Goal: Transaction & Acquisition: Book appointment/travel/reservation

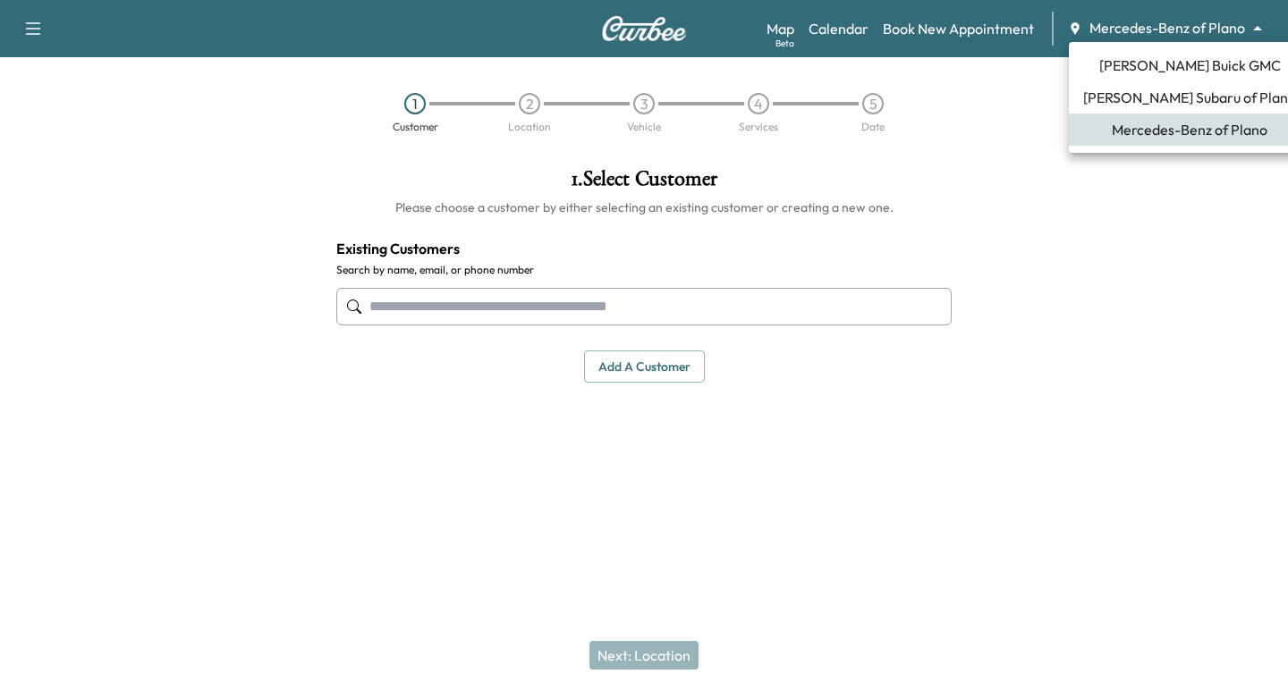
click at [1125, 35] on body "Support Log Out Map Beta Calendar Book New Appointment Mercedes-Benz of Plano *…" at bounding box center [644, 345] width 1288 height 691
click at [1158, 63] on span "[PERSON_NAME] Buick GMC" at bounding box center [1190, 65] width 182 height 21
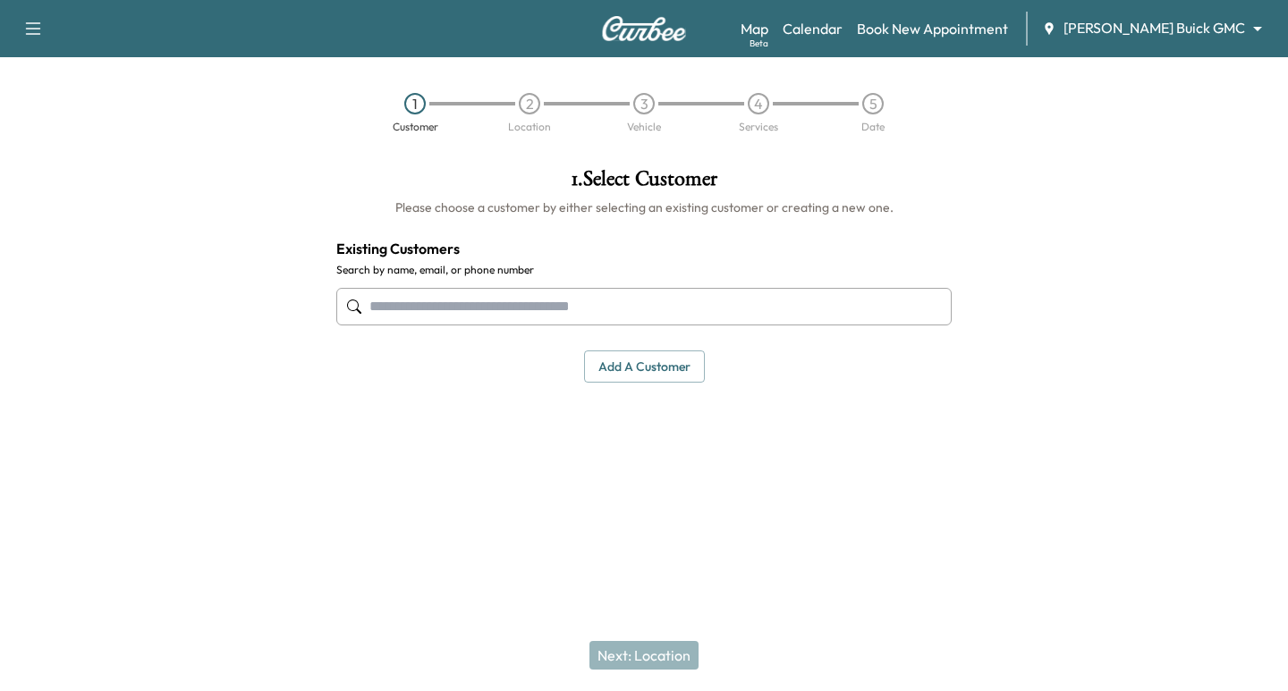
click at [427, 313] on input "text" at bounding box center [643, 307] width 615 height 38
paste input "**********"
click at [370, 301] on input "**********" at bounding box center [643, 307] width 615 height 38
click at [373, 308] on input "**********" at bounding box center [643, 307] width 615 height 38
click at [401, 310] on input "**********" at bounding box center [643, 307] width 615 height 38
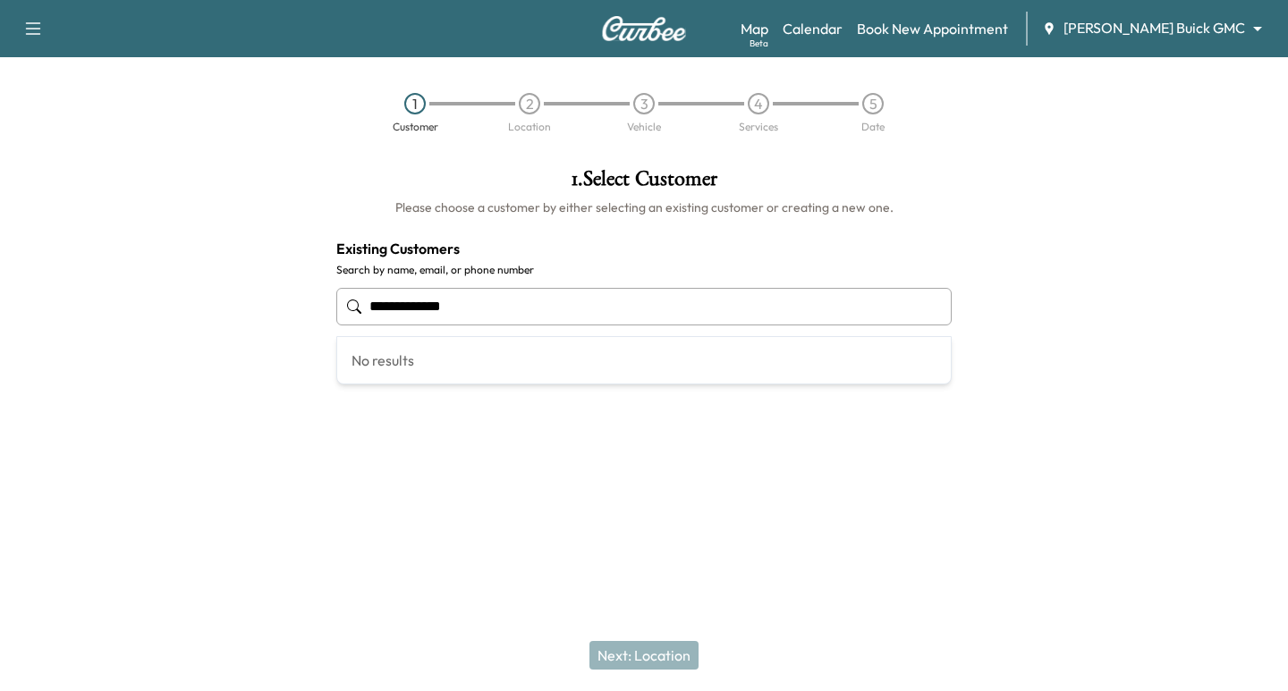
click at [403, 302] on input "**********" at bounding box center [643, 307] width 615 height 38
click at [429, 306] on input "**********" at bounding box center [643, 307] width 615 height 38
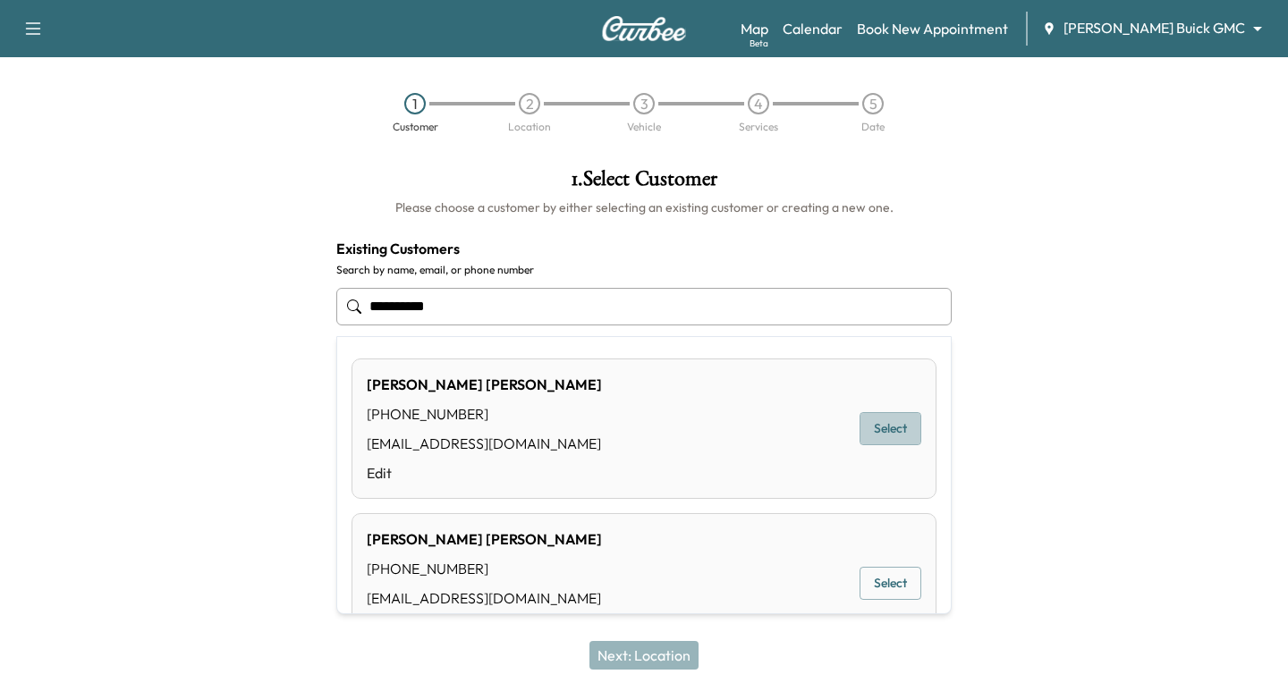
click at [859, 428] on button "Select" at bounding box center [890, 428] width 62 height 33
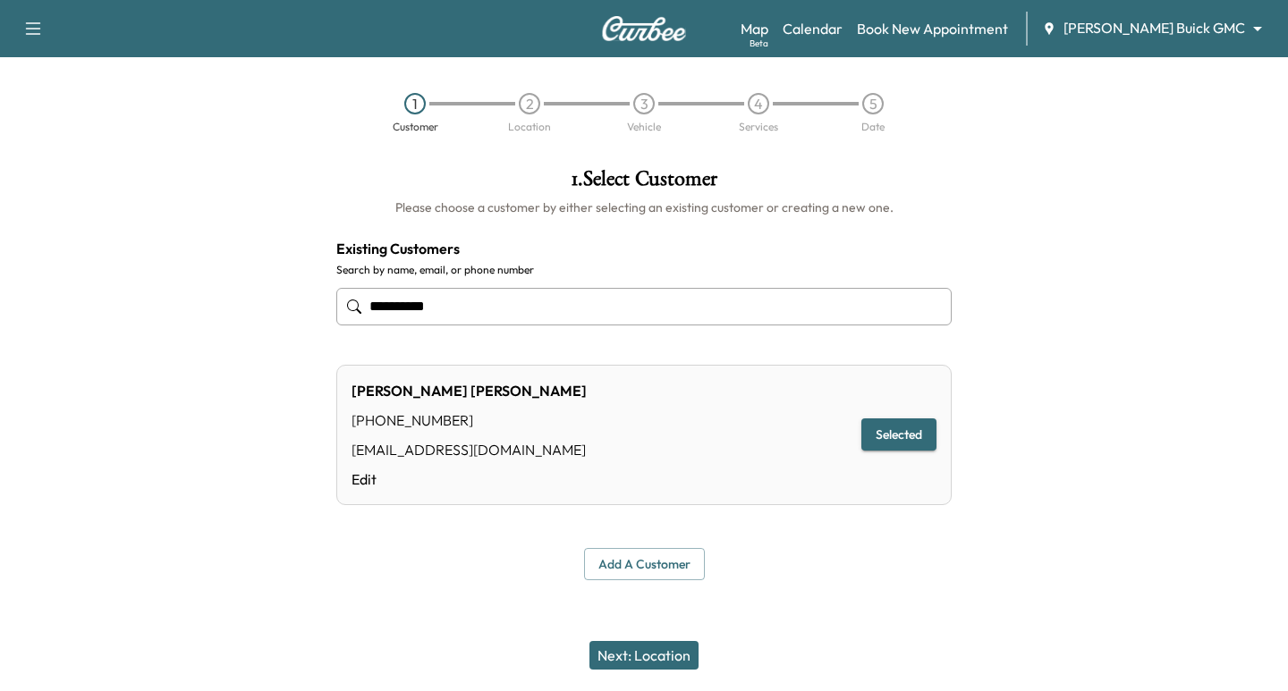
type input "**********"
click at [649, 655] on button "Next: Location" at bounding box center [643, 655] width 109 height 29
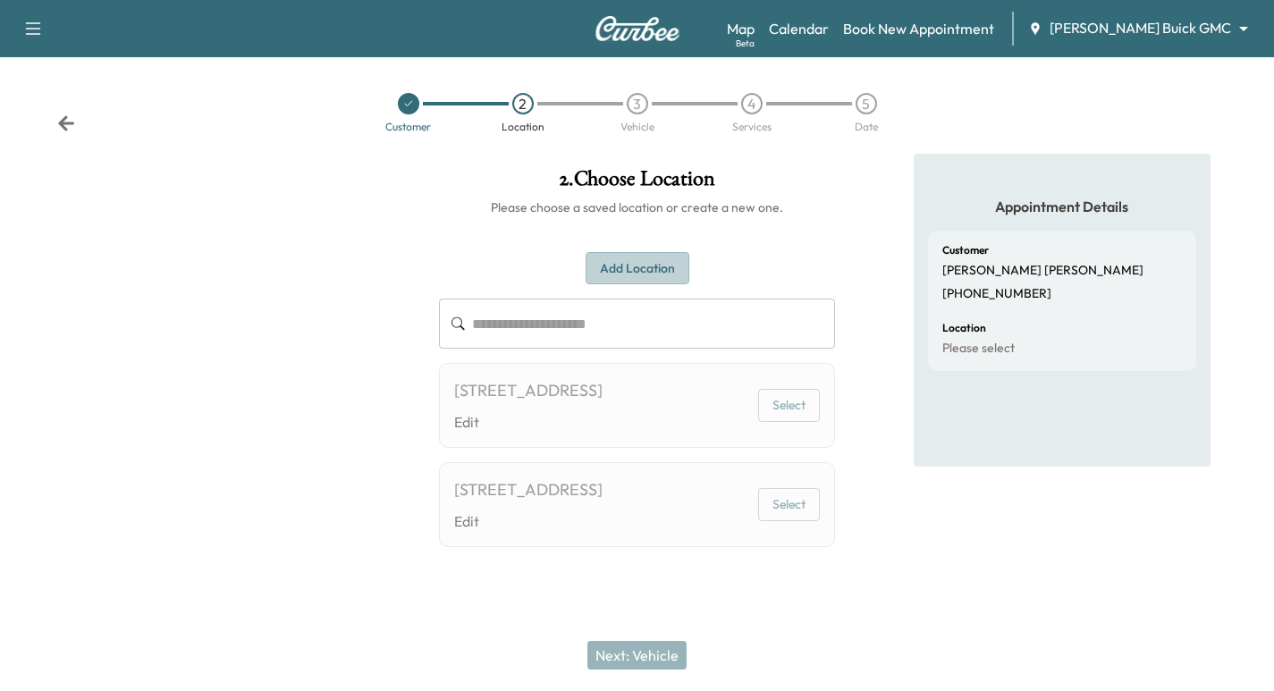
drag, startPoint x: 609, startPoint y: 254, endPoint x: 612, endPoint y: 263, distance: 9.3
click at [609, 256] on button "Add Location" at bounding box center [638, 268] width 104 height 33
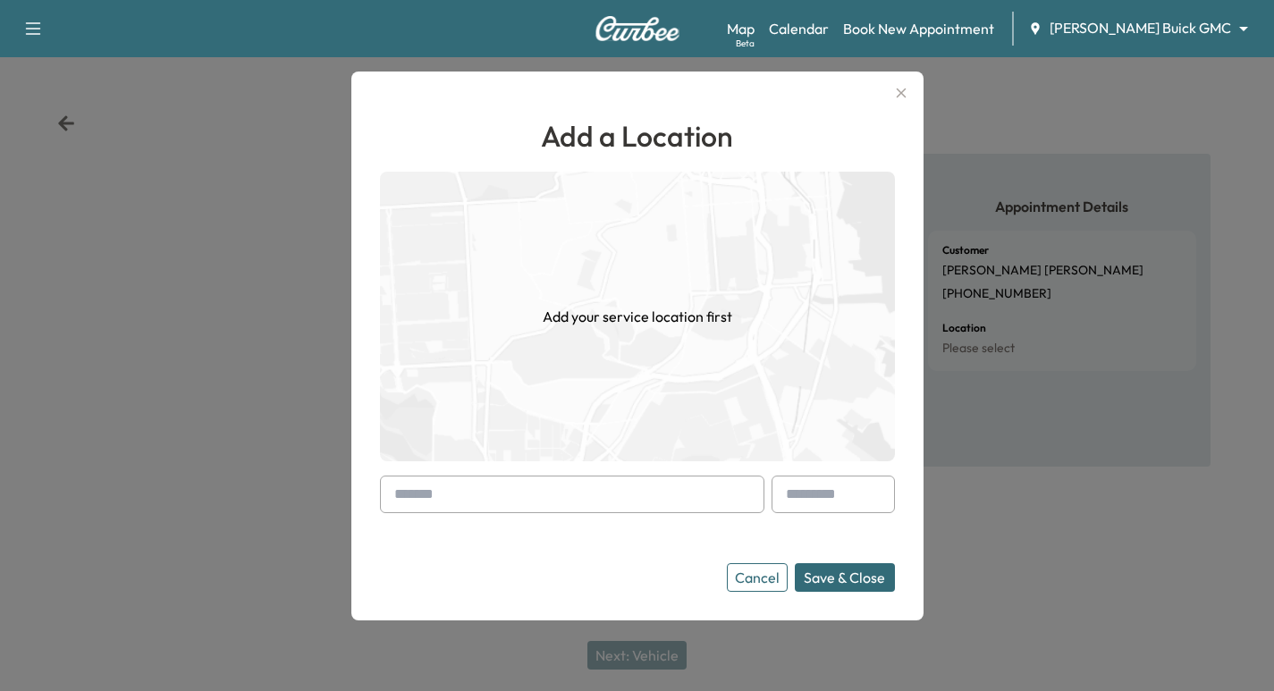
click at [642, 492] on input "text" at bounding box center [572, 495] width 384 height 38
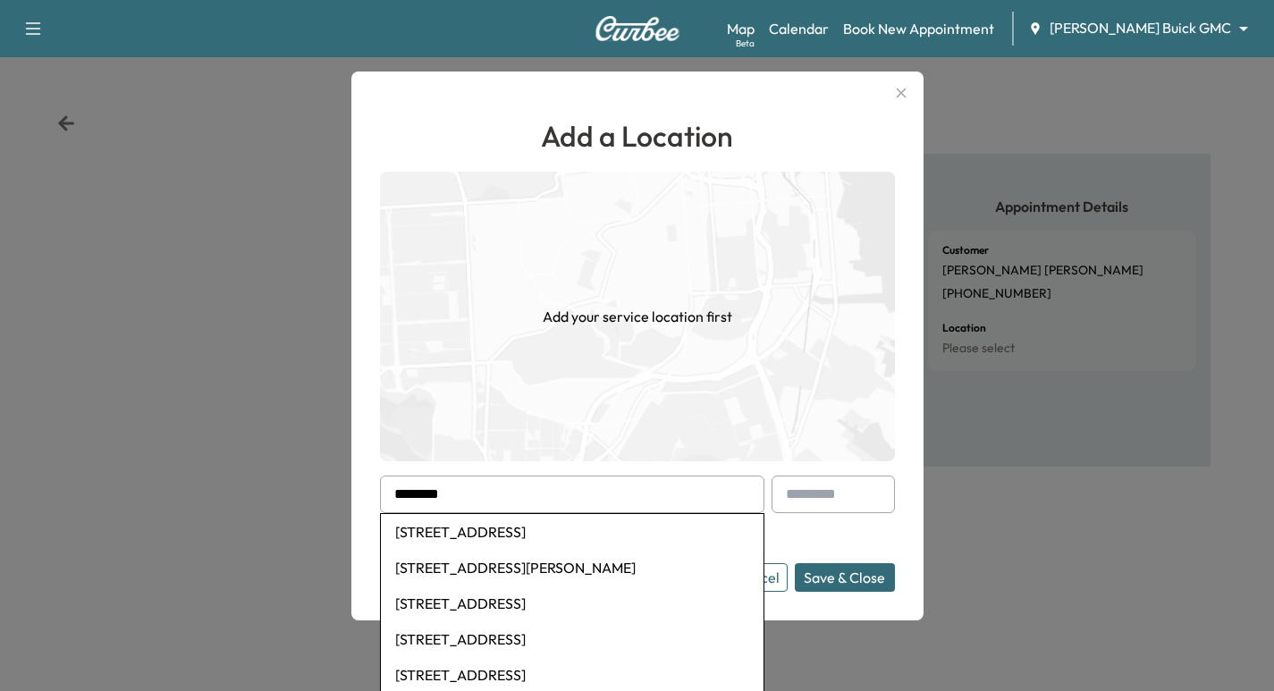
click at [578, 533] on li "[STREET_ADDRESS]" at bounding box center [572, 532] width 383 height 36
type input "**********"
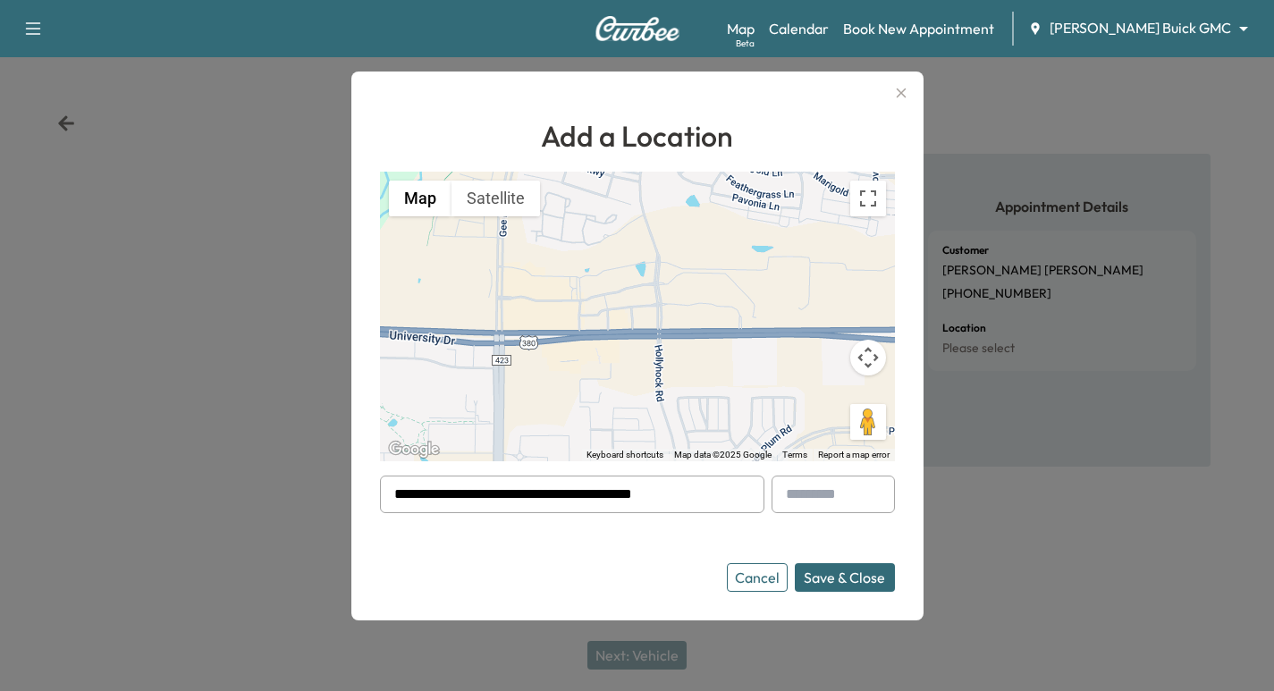
click at [850, 580] on button "Save & Close" at bounding box center [845, 577] width 100 height 29
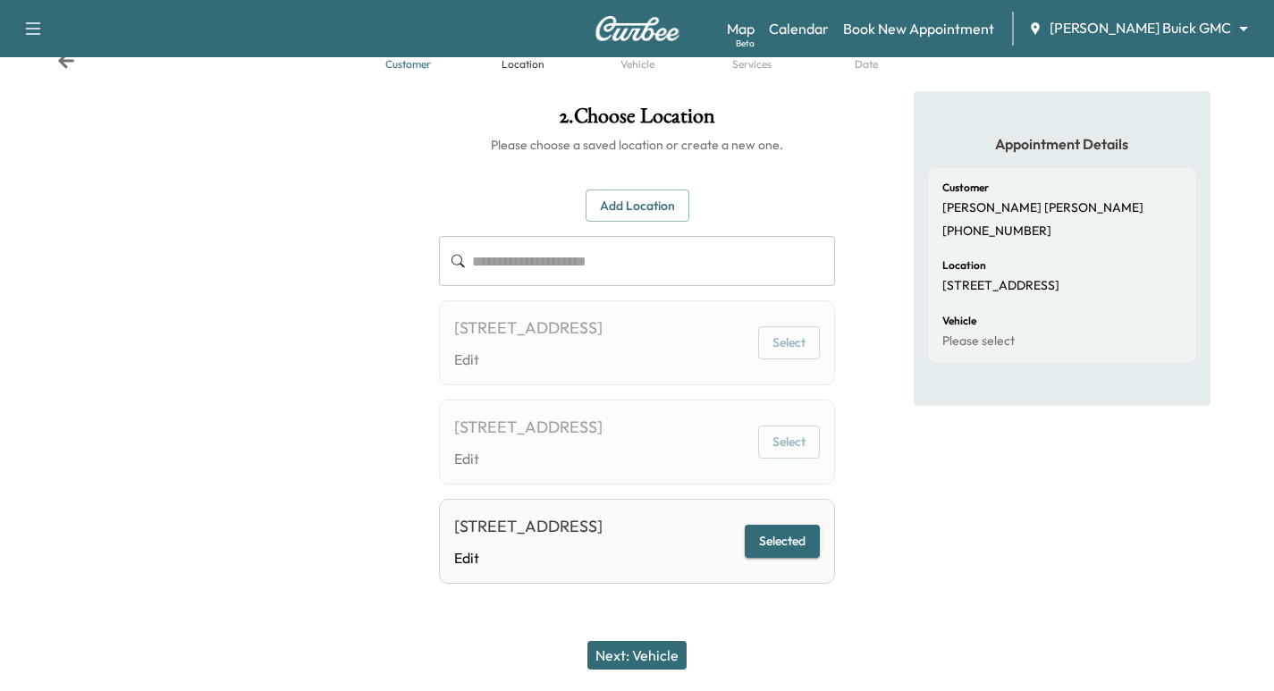
scroll to position [138, 0]
click at [617, 646] on button "Next: Vehicle" at bounding box center [636, 655] width 99 height 29
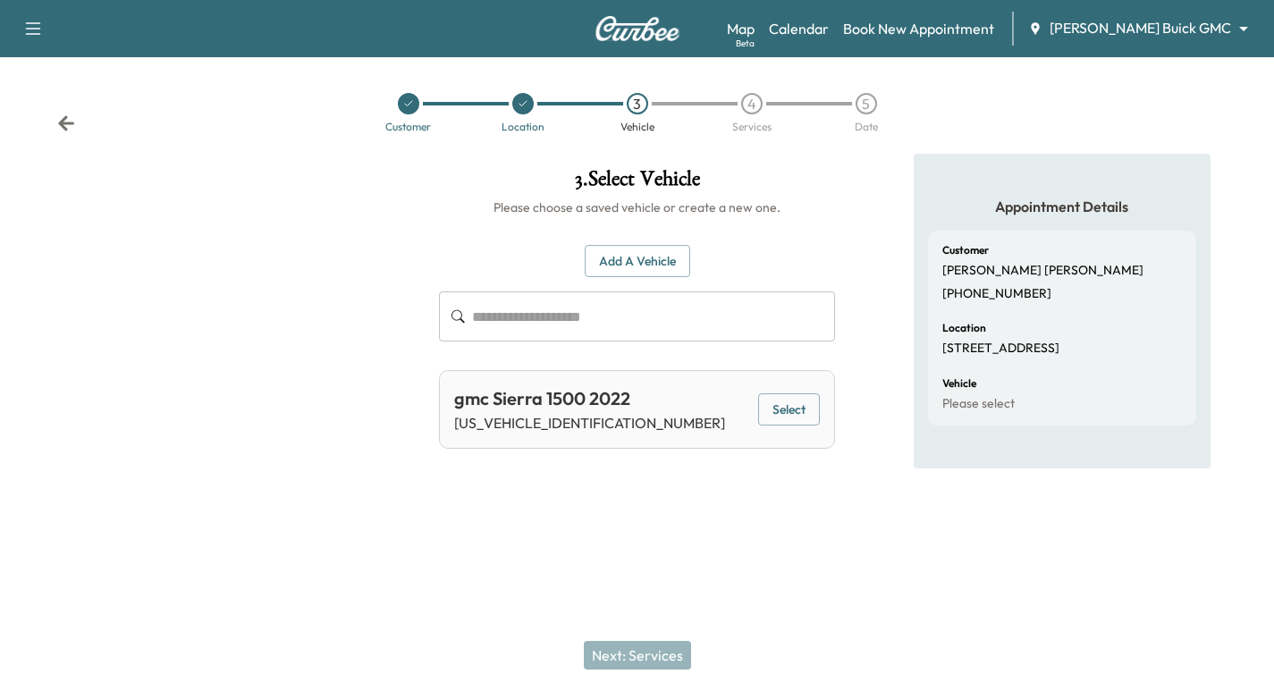
scroll to position [0, 0]
click at [773, 410] on button "Select" at bounding box center [798, 409] width 62 height 33
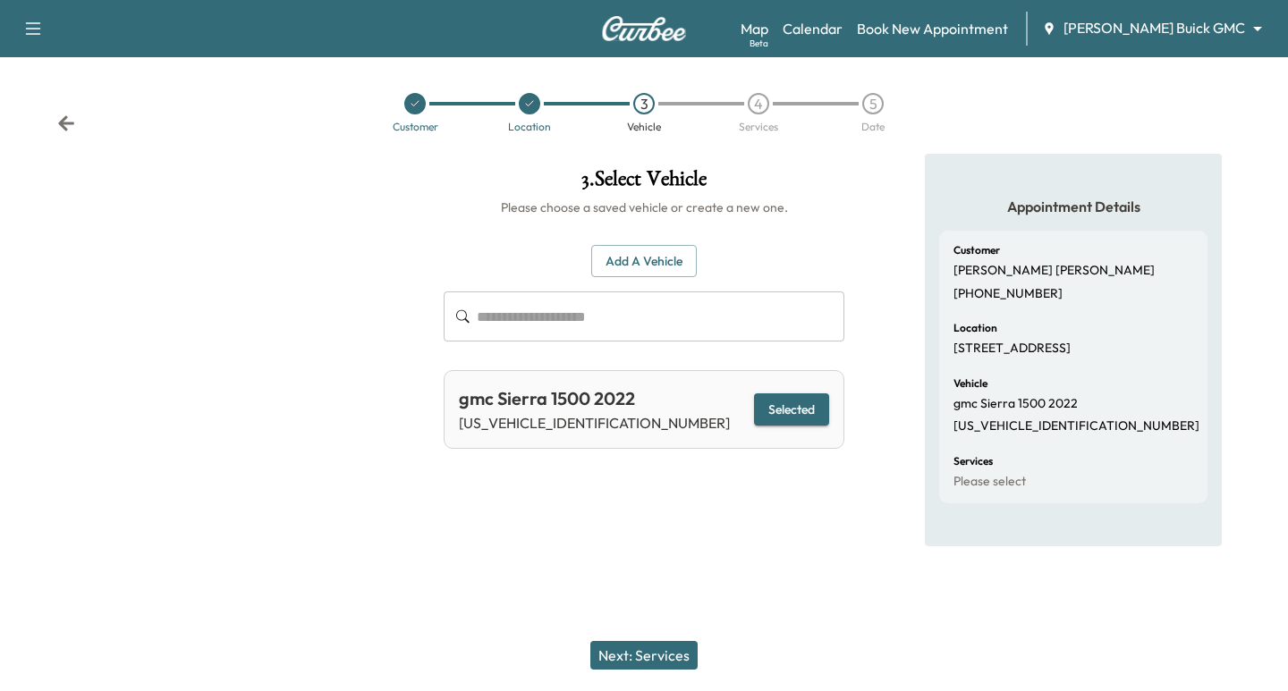
drag, startPoint x: 659, startPoint y: 645, endPoint x: 650, endPoint y: 651, distance: 10.9
click at [660, 646] on button "Next: Services" at bounding box center [643, 655] width 107 height 29
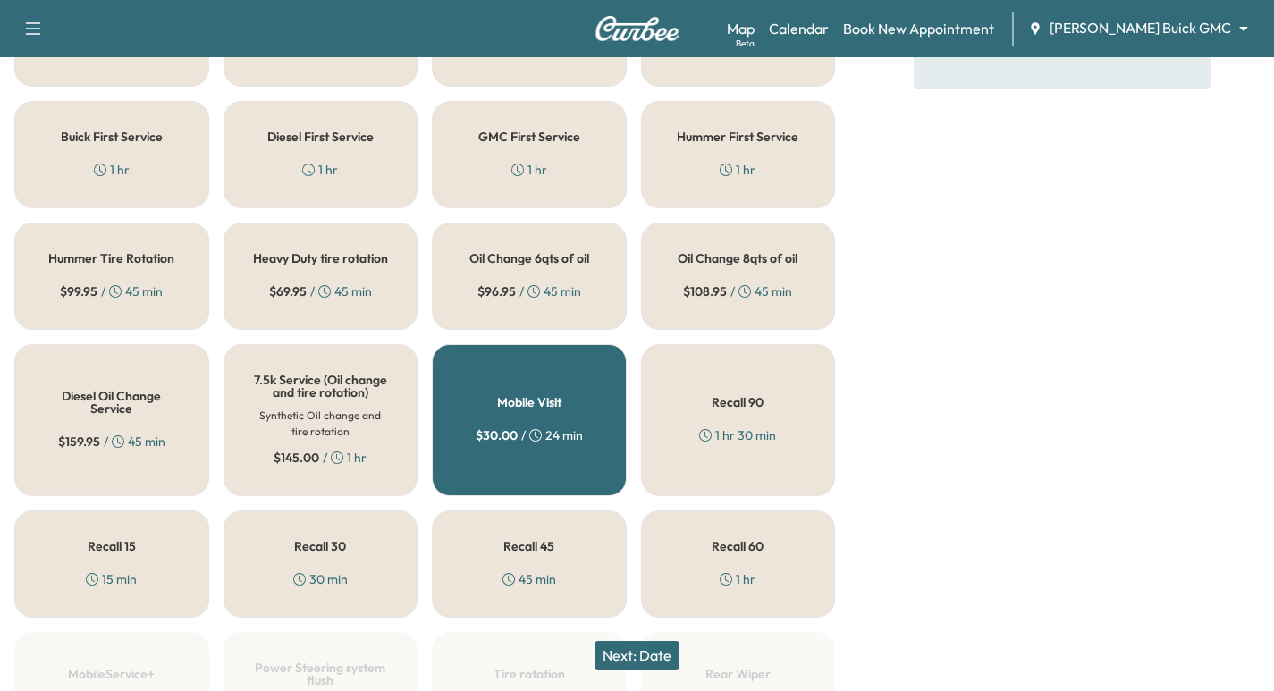
scroll to position [559, 0]
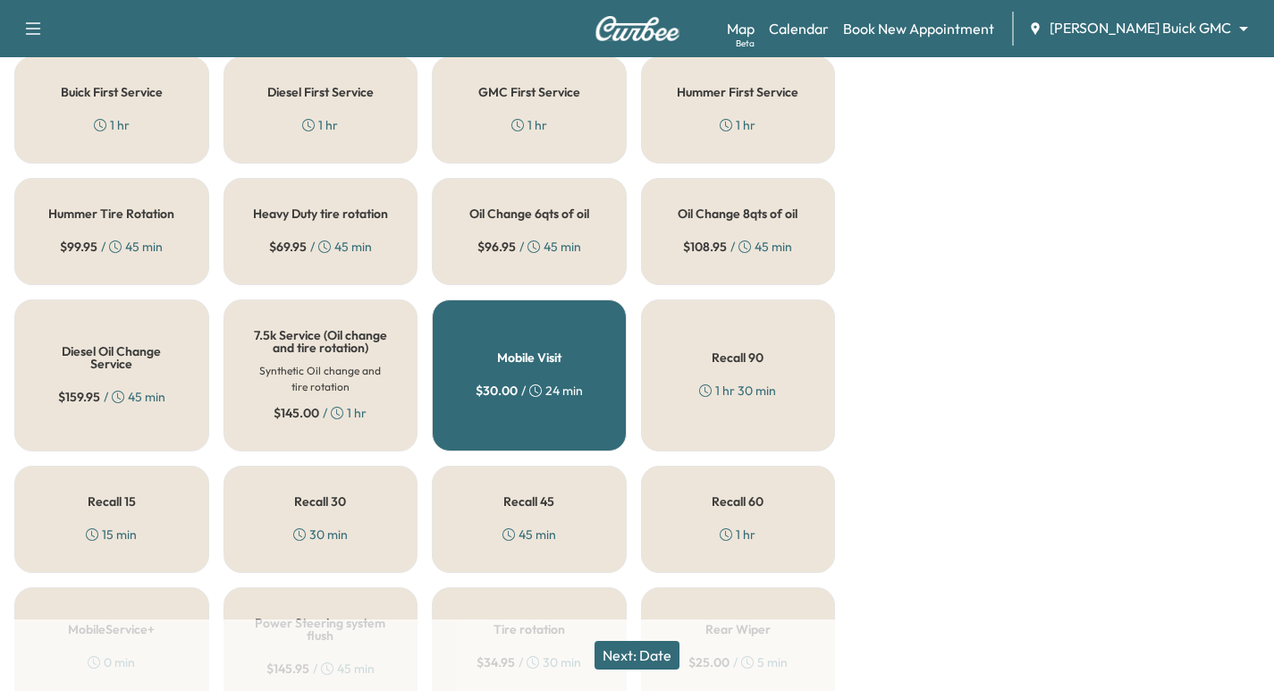
click at [740, 213] on h5 "Oil Change 8qts of oil" at bounding box center [738, 213] width 120 height 13
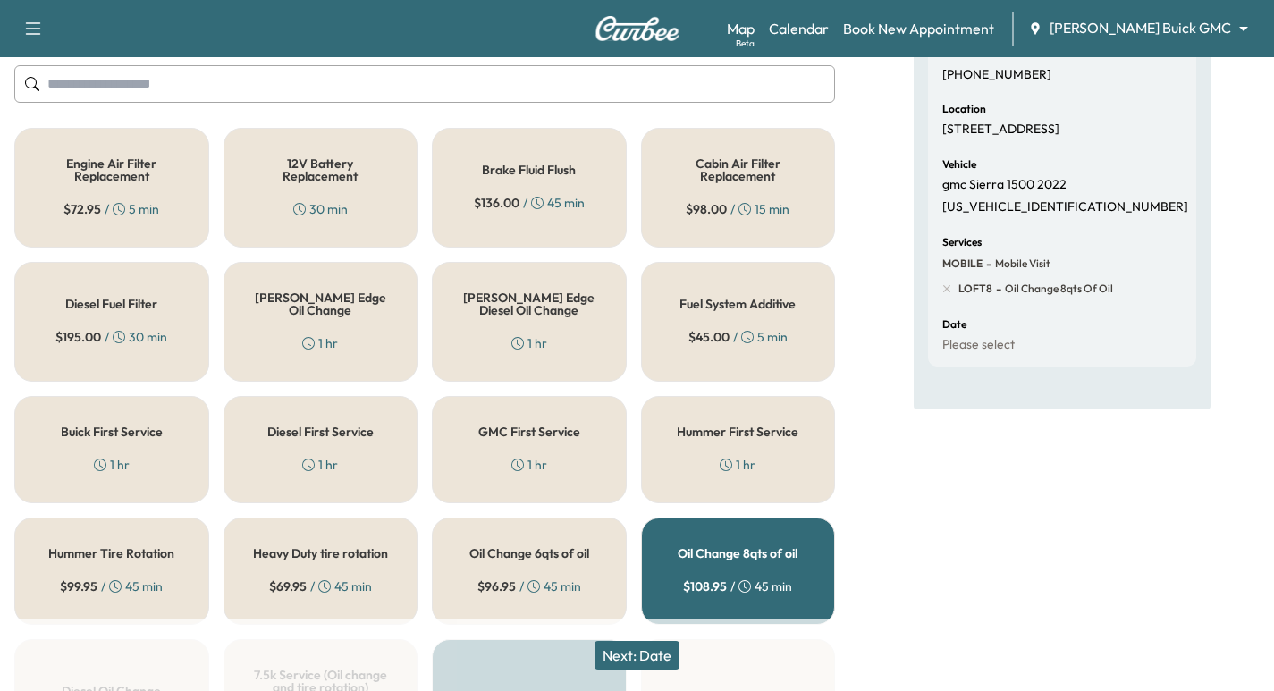
scroll to position [201, 0]
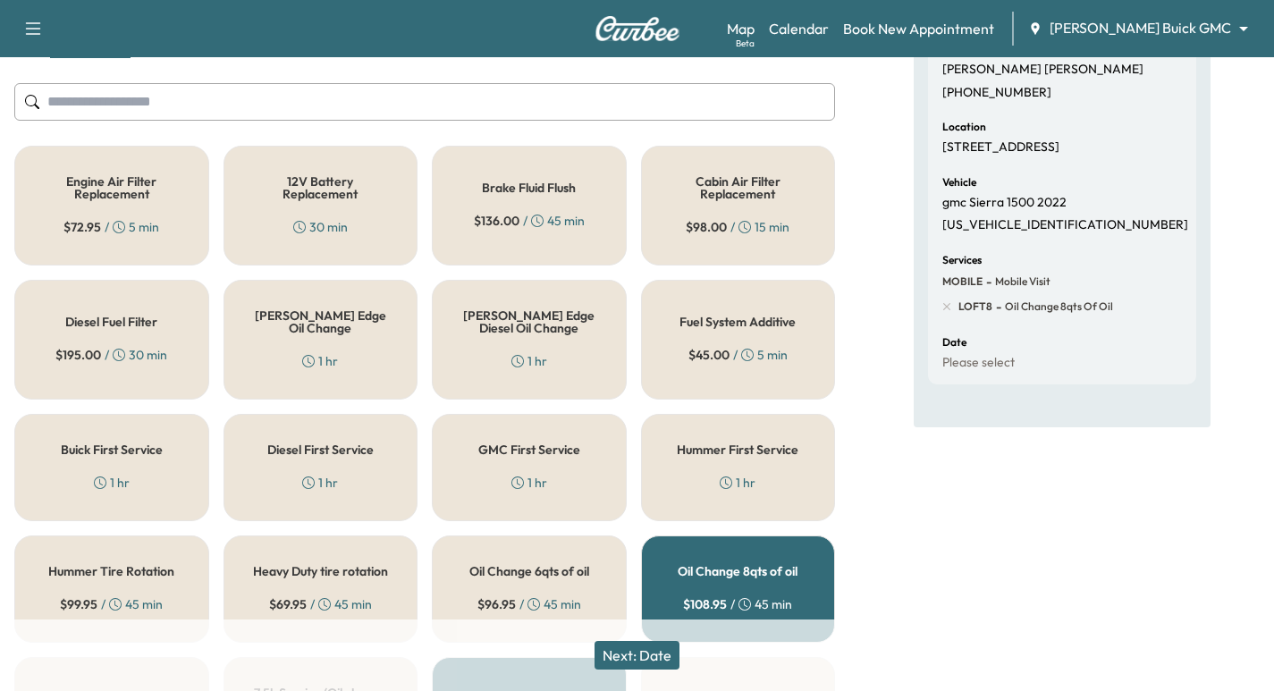
click at [487, 110] on input "text" at bounding box center [424, 102] width 821 height 38
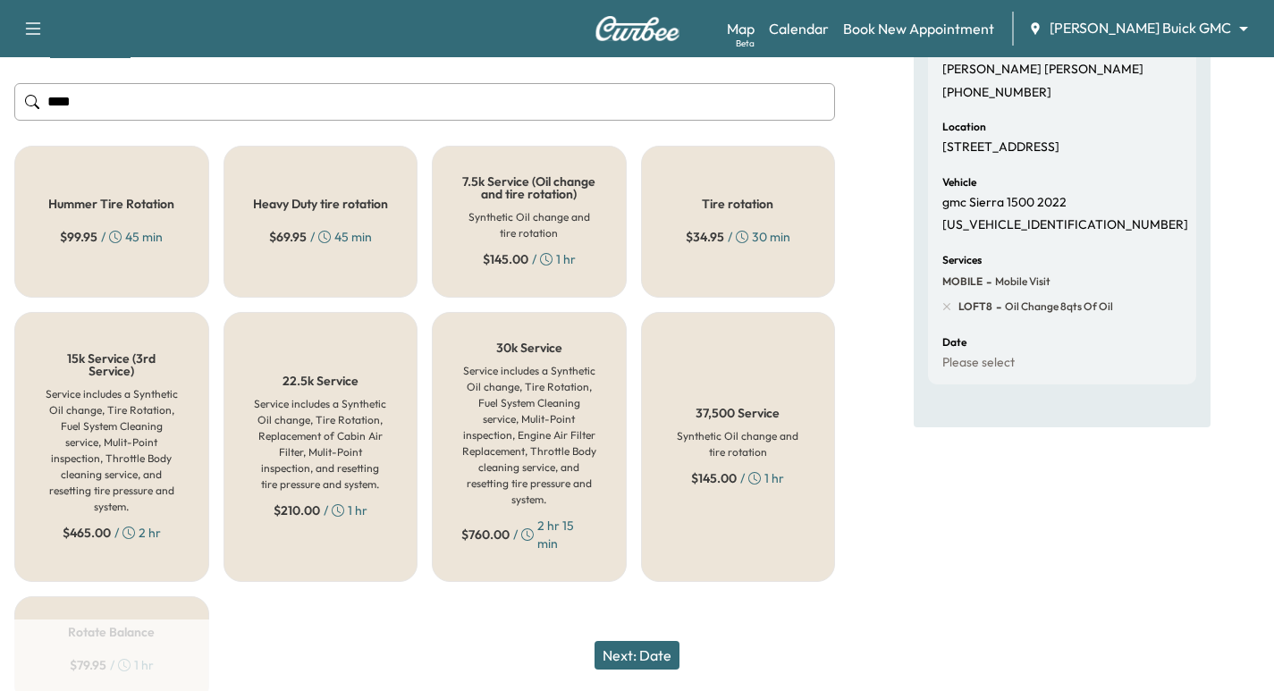
type input "****"
click at [738, 186] on div "Tire rotation $ 34.95 / 30 min" at bounding box center [738, 222] width 195 height 152
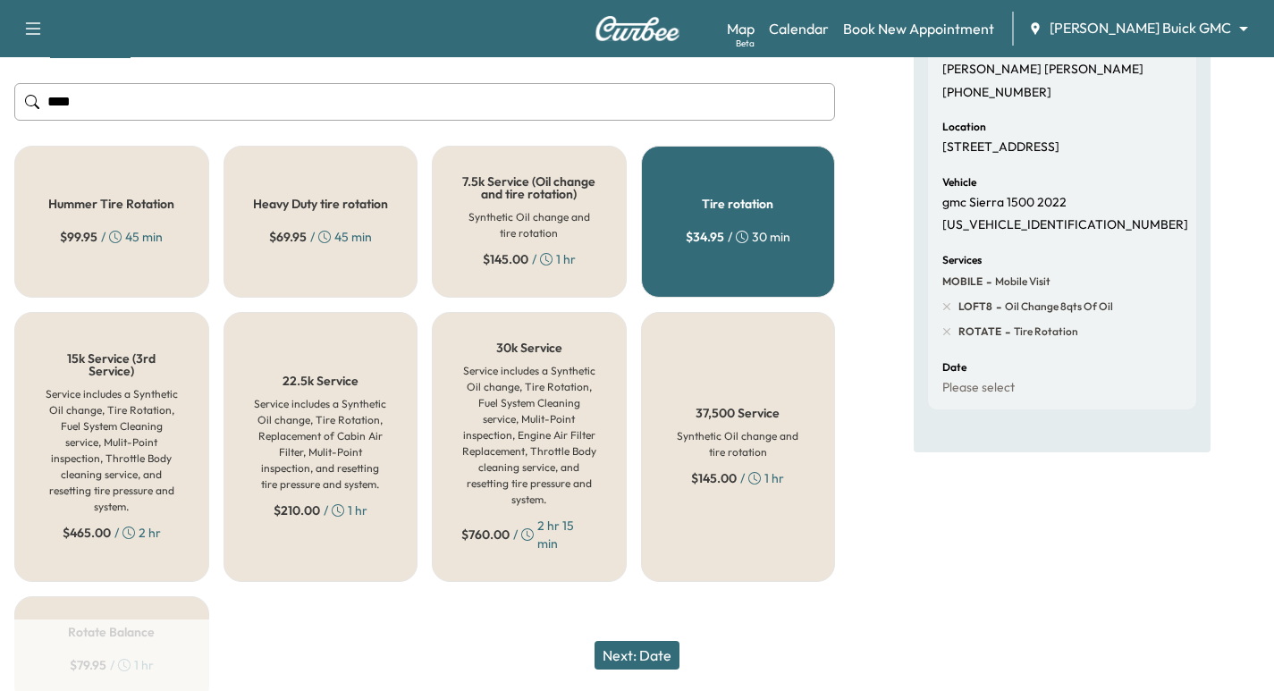
click at [666, 651] on button "Next: Date" at bounding box center [637, 655] width 85 height 29
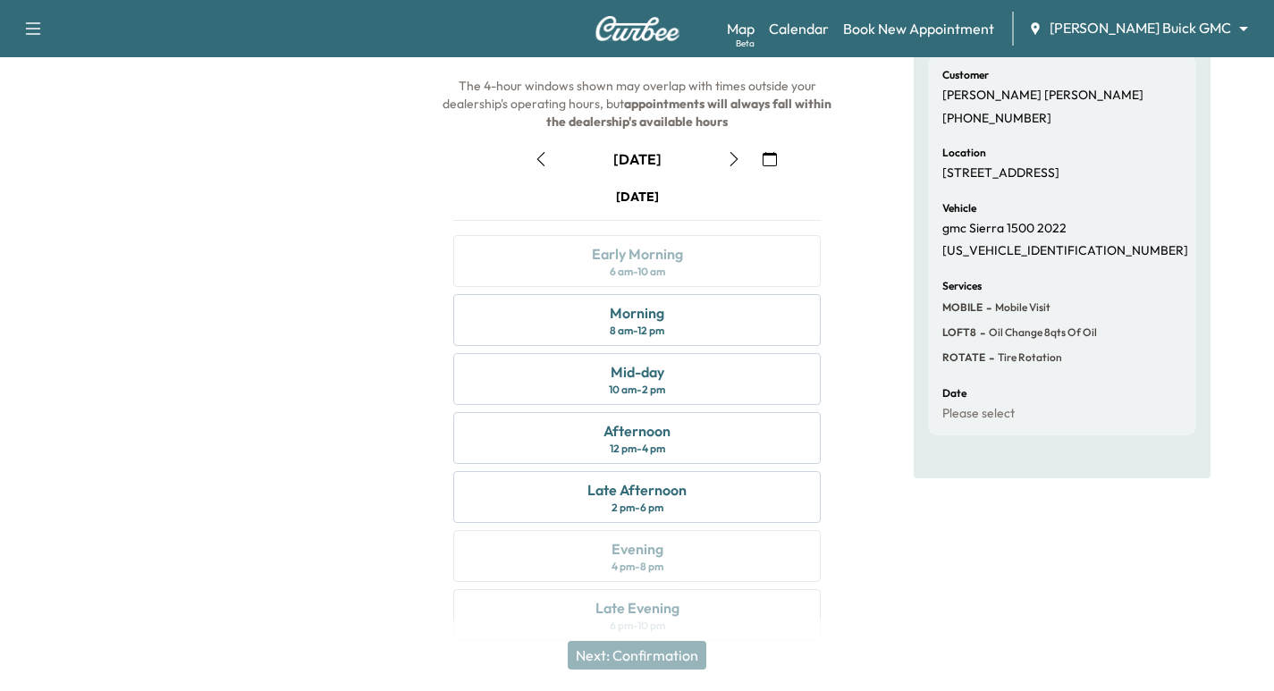
scroll to position [204, 0]
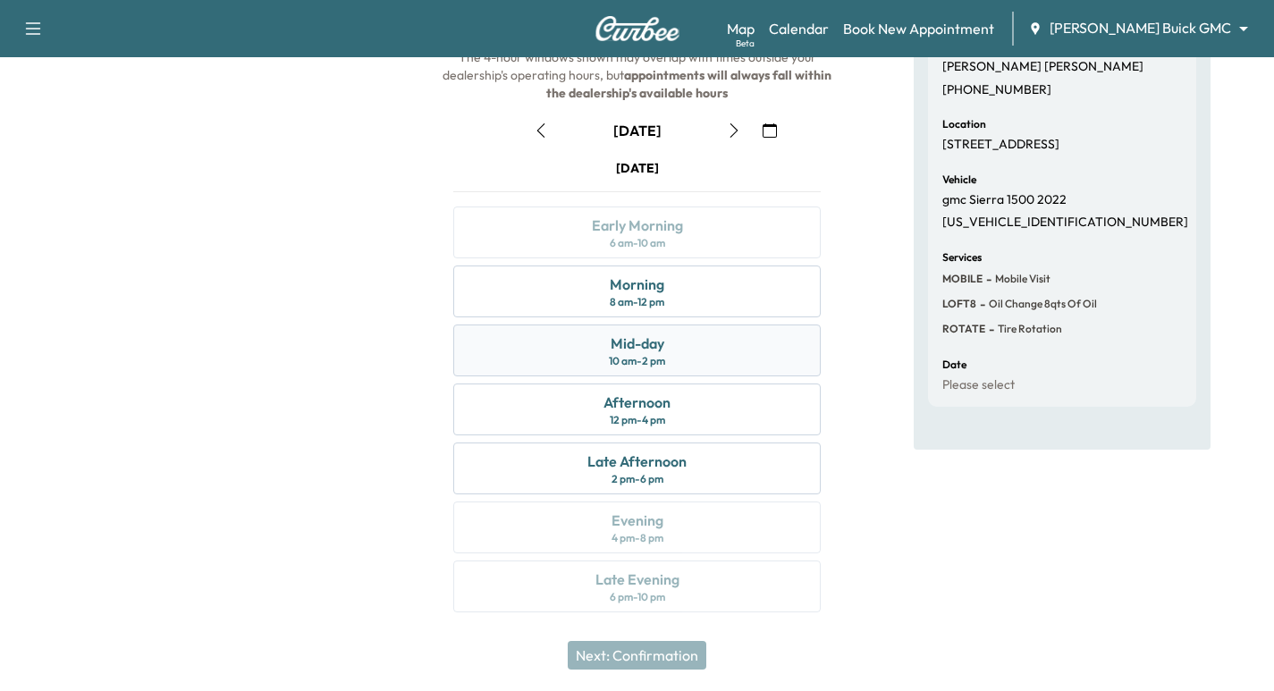
click at [697, 342] on div "Mid-day 10 am - 2 pm" at bounding box center [636, 351] width 367 height 52
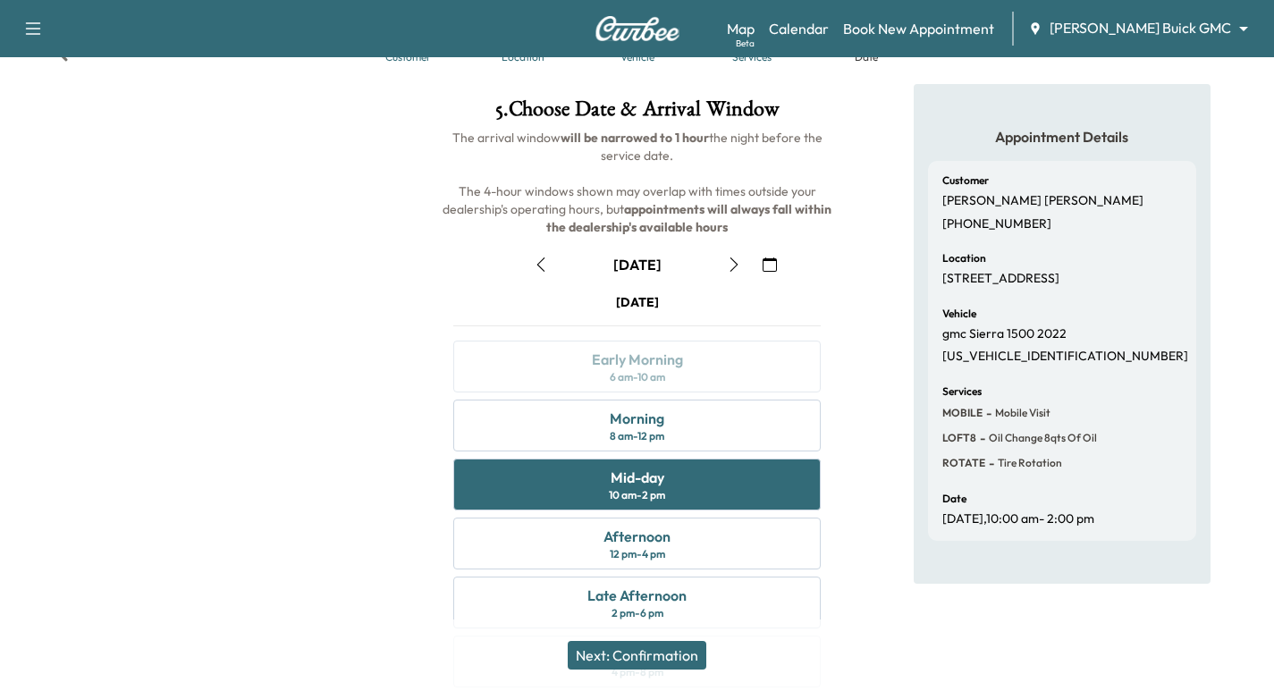
click at [656, 659] on button "Next: Confirmation" at bounding box center [637, 655] width 139 height 29
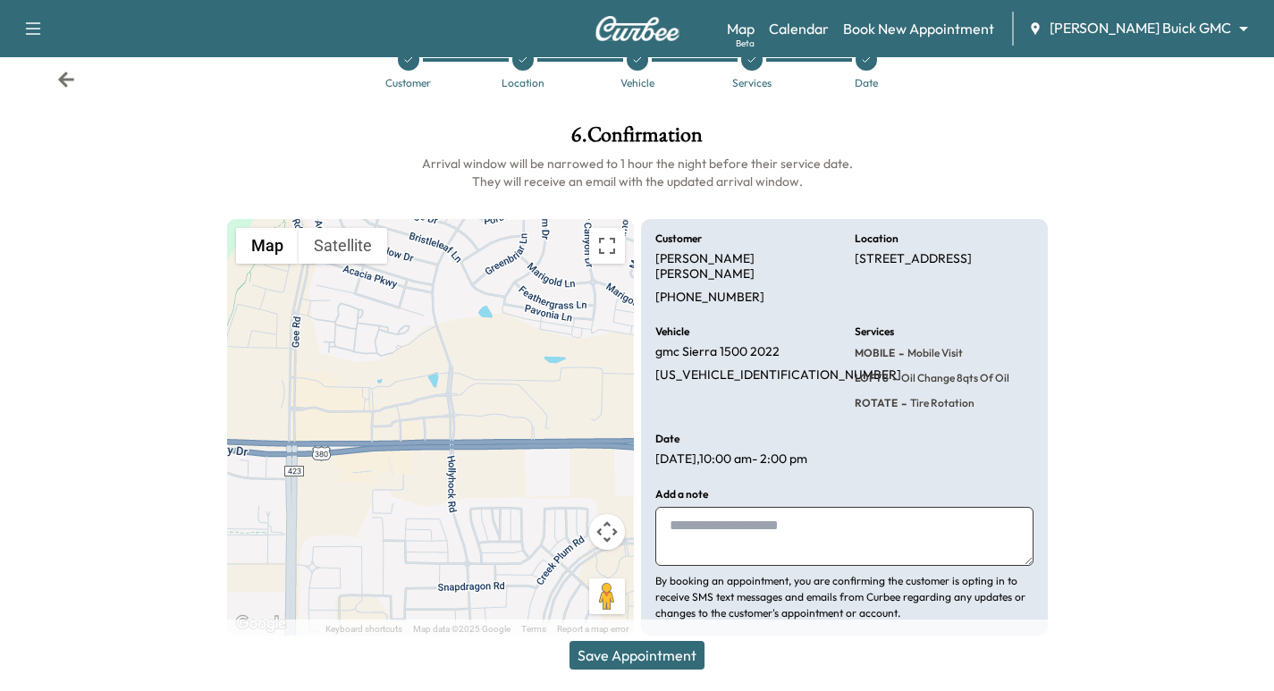
click at [734, 512] on textarea at bounding box center [844, 536] width 378 height 59
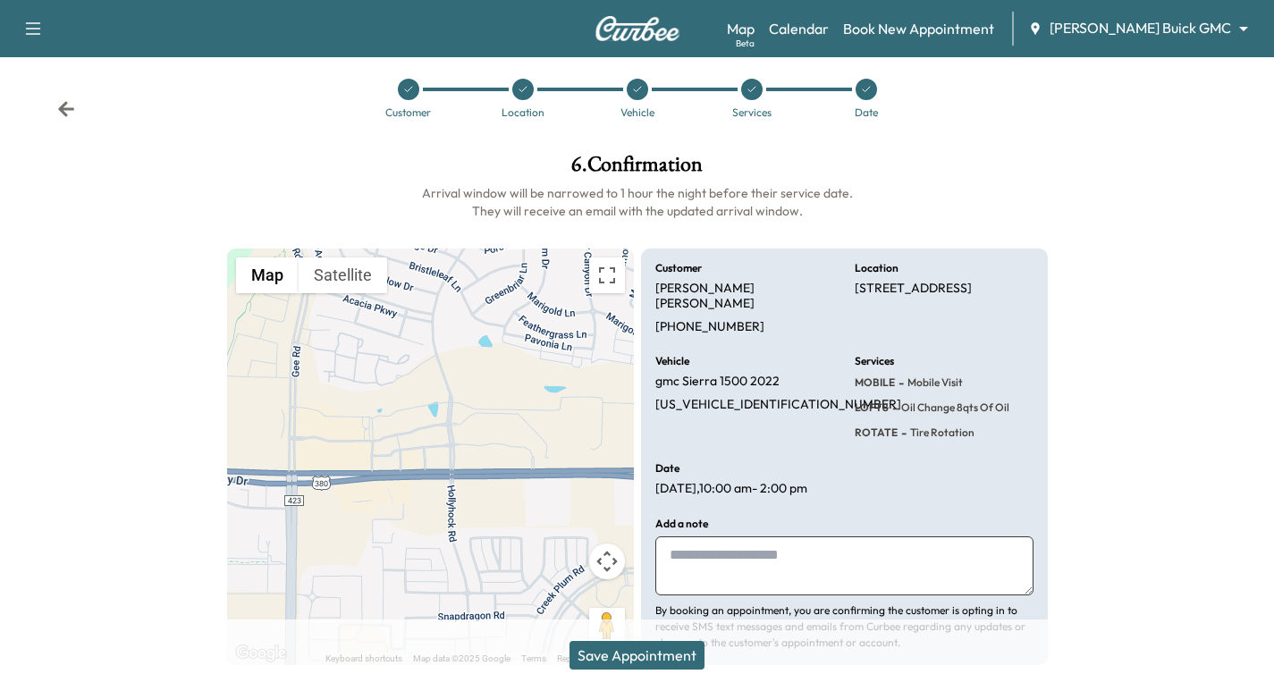
scroll to position [0, 0]
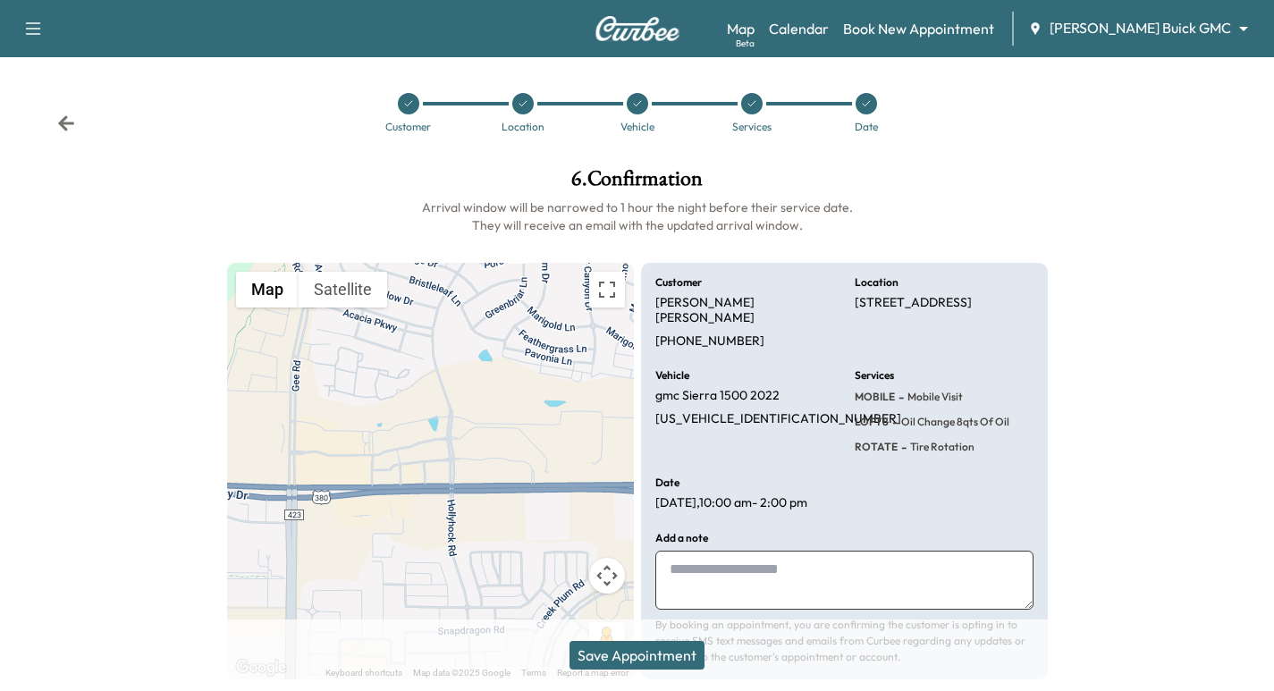
click at [752, 105] on icon at bounding box center [751, 103] width 7 height 5
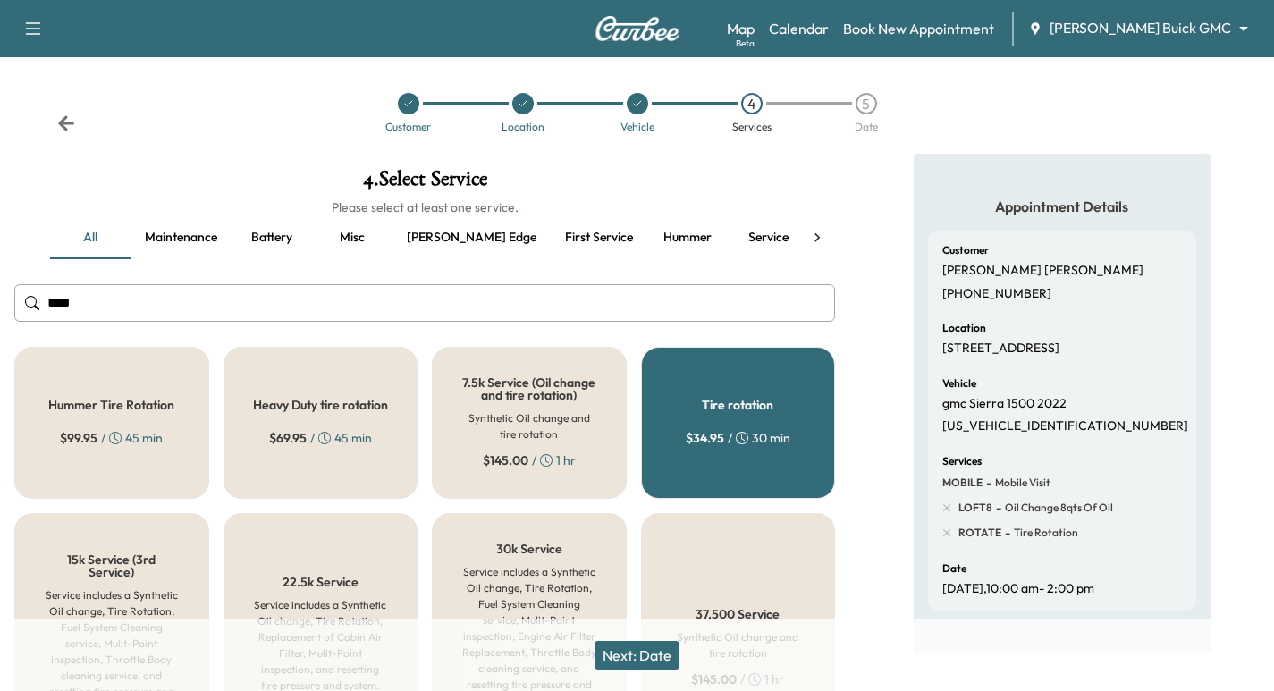
click at [861, 112] on div "5" at bounding box center [866, 103] width 21 height 21
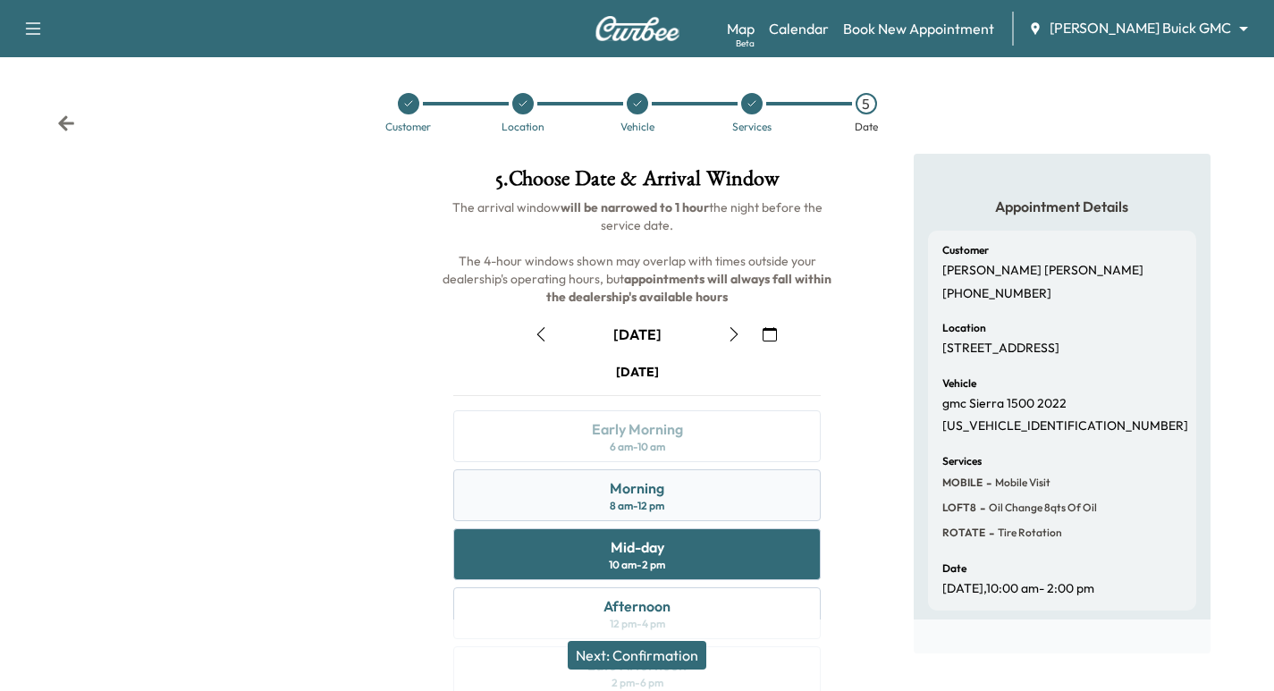
click at [721, 496] on div "Morning 8 am - 12 pm" at bounding box center [636, 495] width 367 height 52
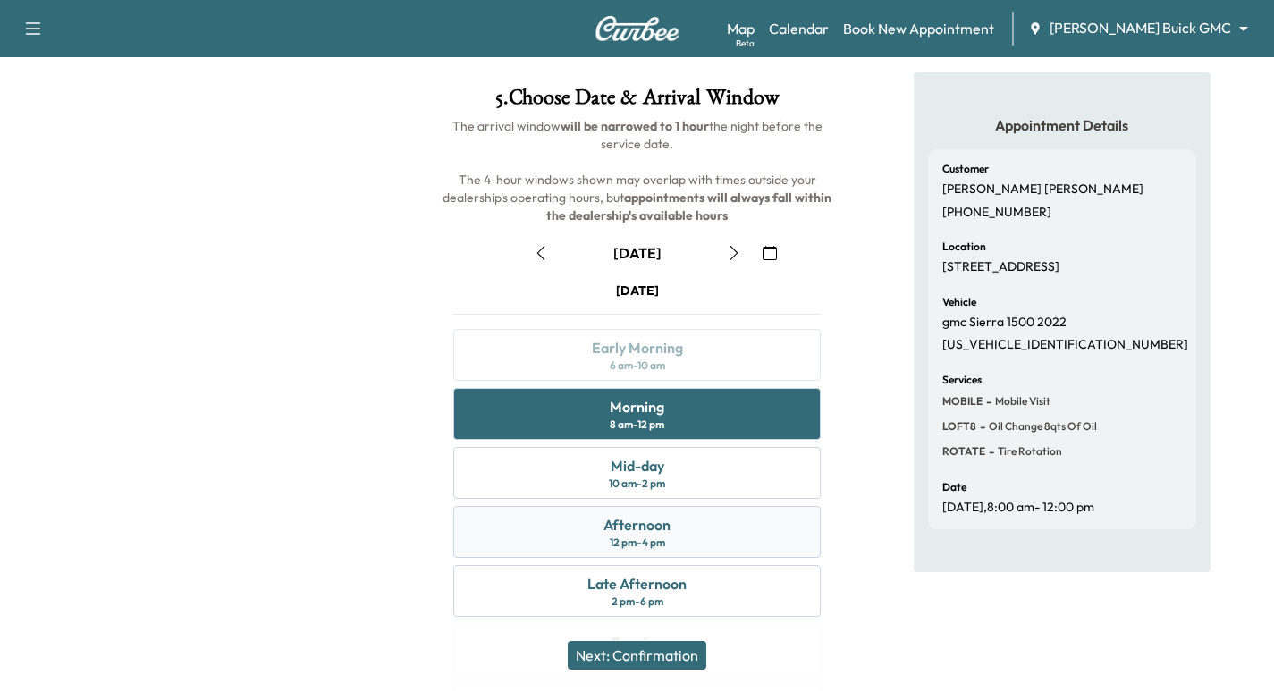
scroll to position [89, 0]
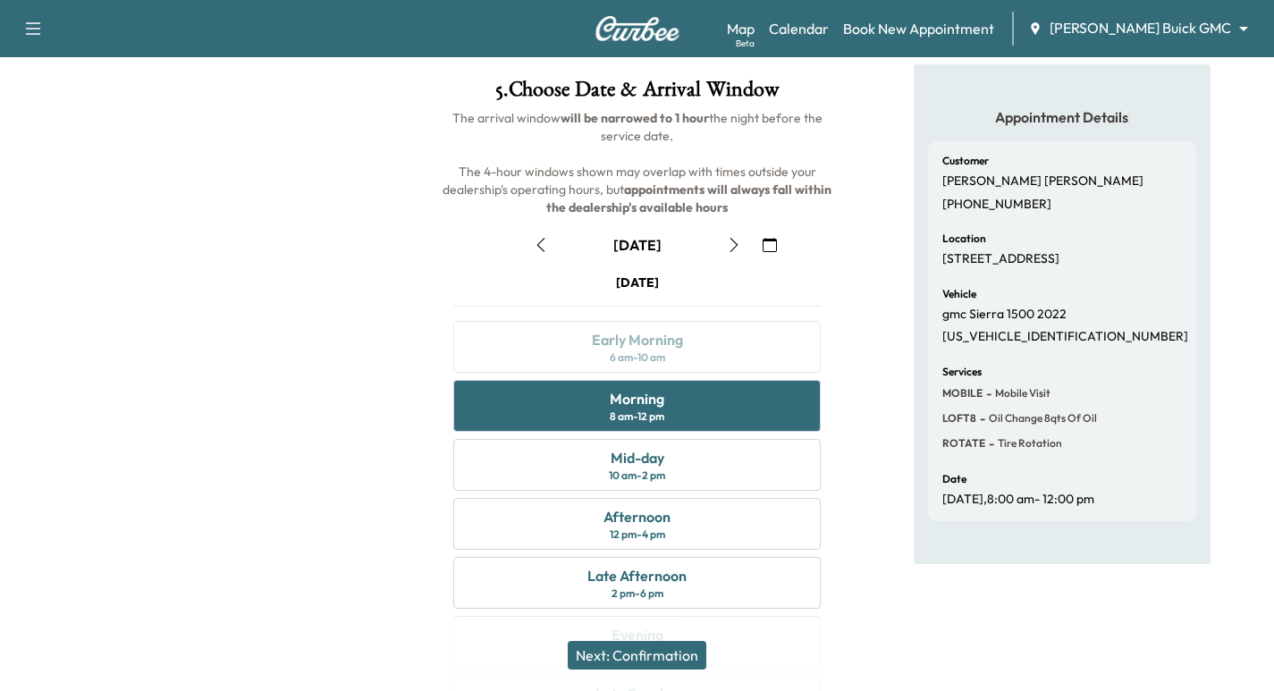
click at [659, 648] on button "Next: Confirmation" at bounding box center [637, 655] width 139 height 29
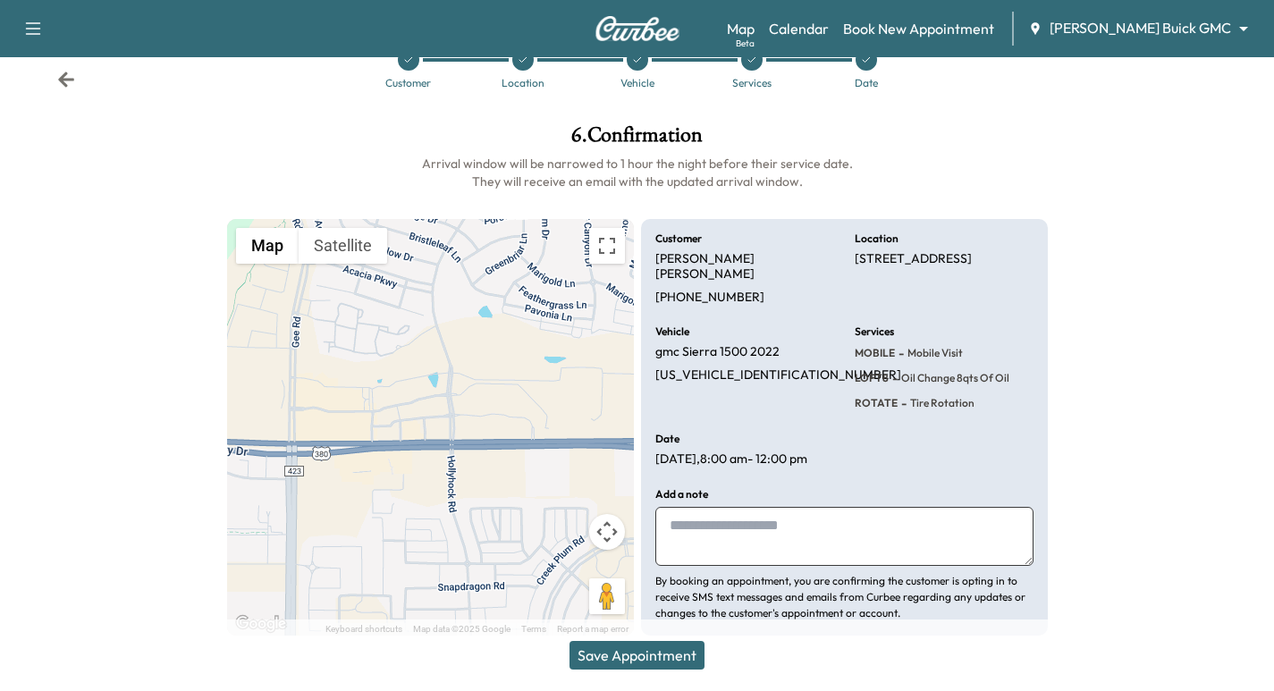
click at [737, 507] on textarea at bounding box center [844, 536] width 378 height 59
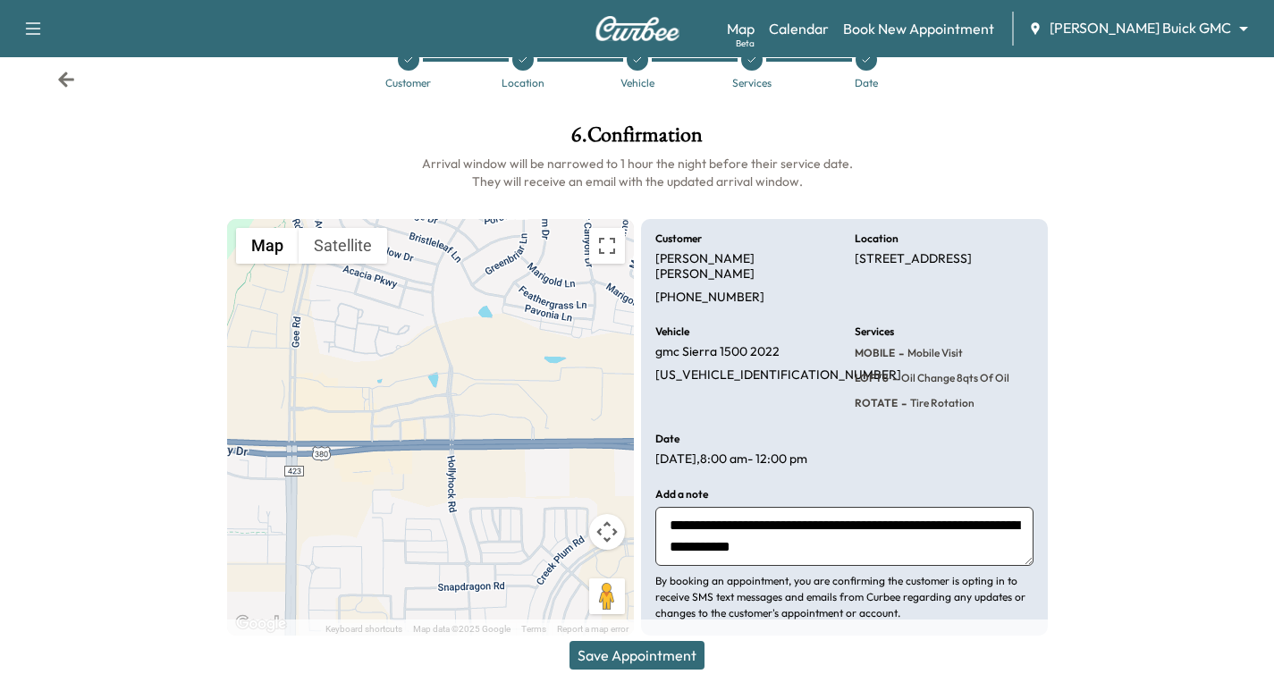
type textarea "**********"
click at [667, 676] on div "Save Appointment" at bounding box center [637, 656] width 1274 height 72
click at [626, 664] on button "Save Appointment" at bounding box center [637, 655] width 135 height 29
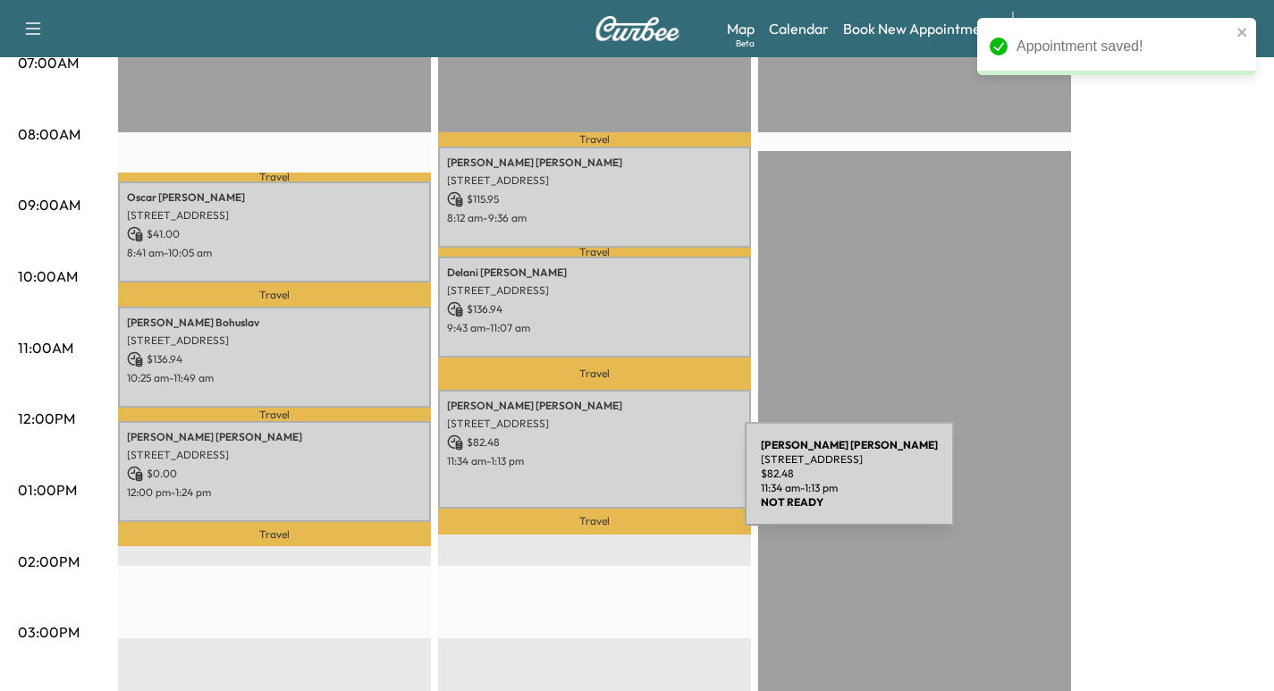
scroll to position [469, 0]
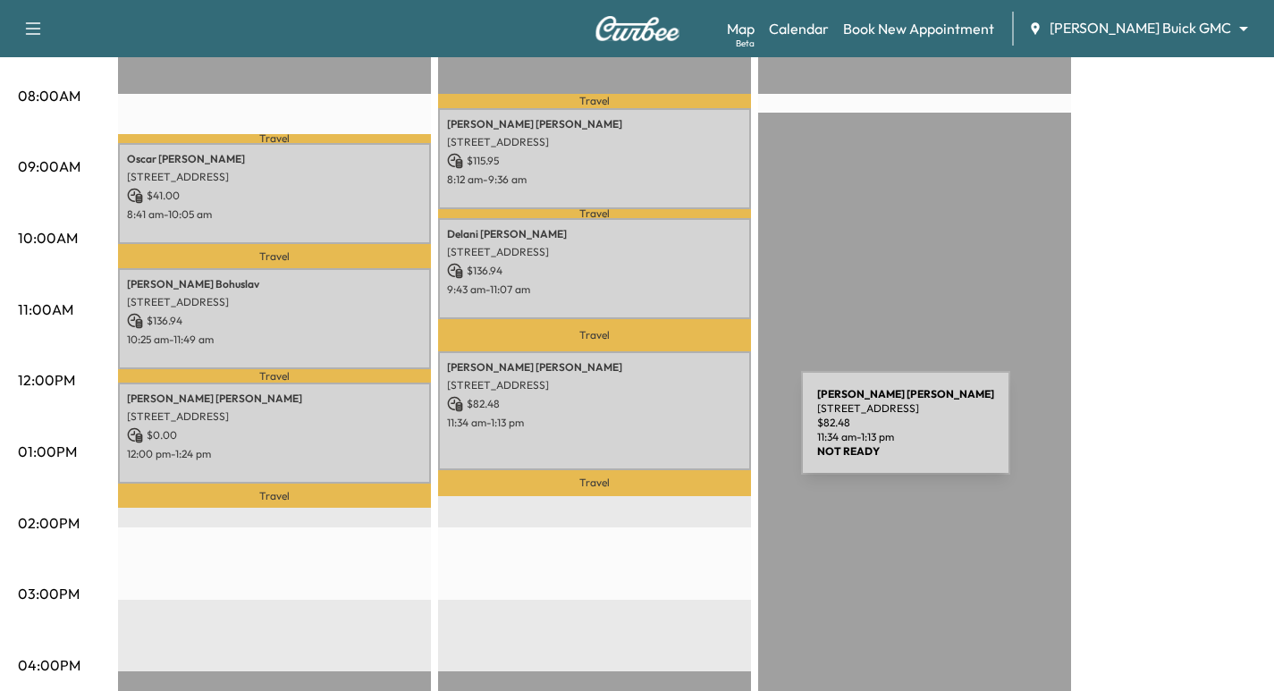
click at [663, 435] on div "[PERSON_NAME] [STREET_ADDRESS] $ 82.48 11:34 am - 1:13 pm" at bounding box center [594, 410] width 313 height 119
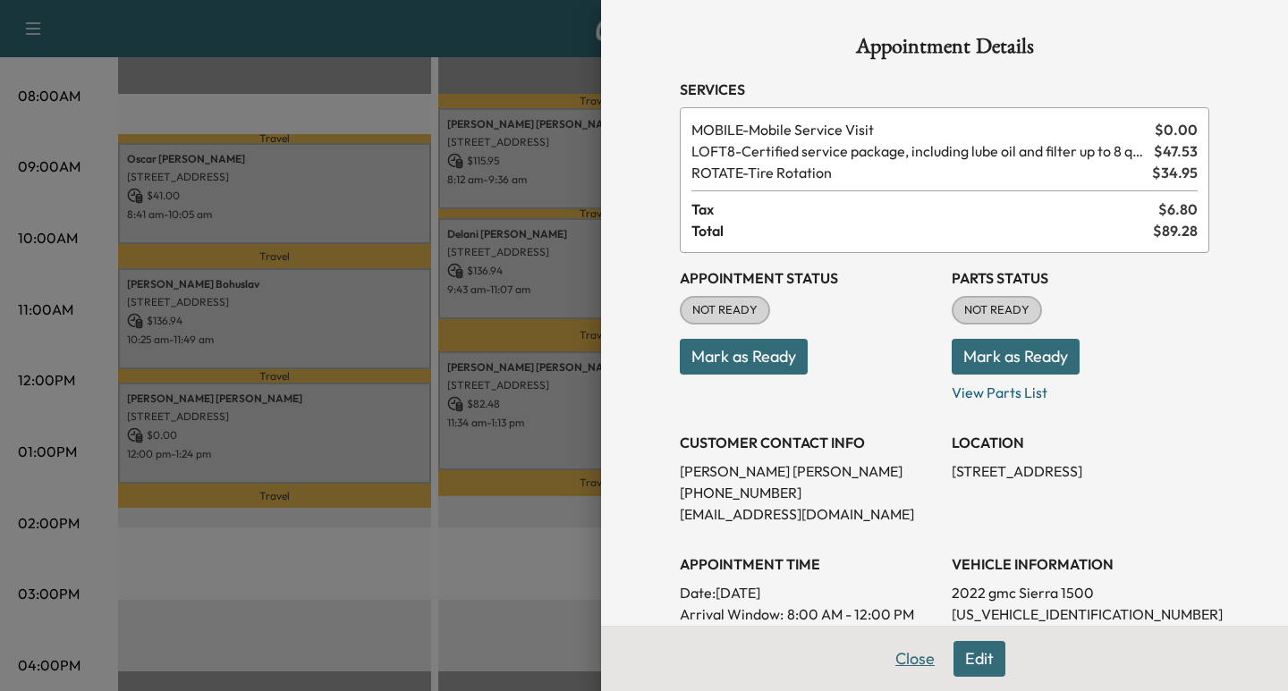
click at [899, 663] on button "Close" at bounding box center [914, 659] width 63 height 36
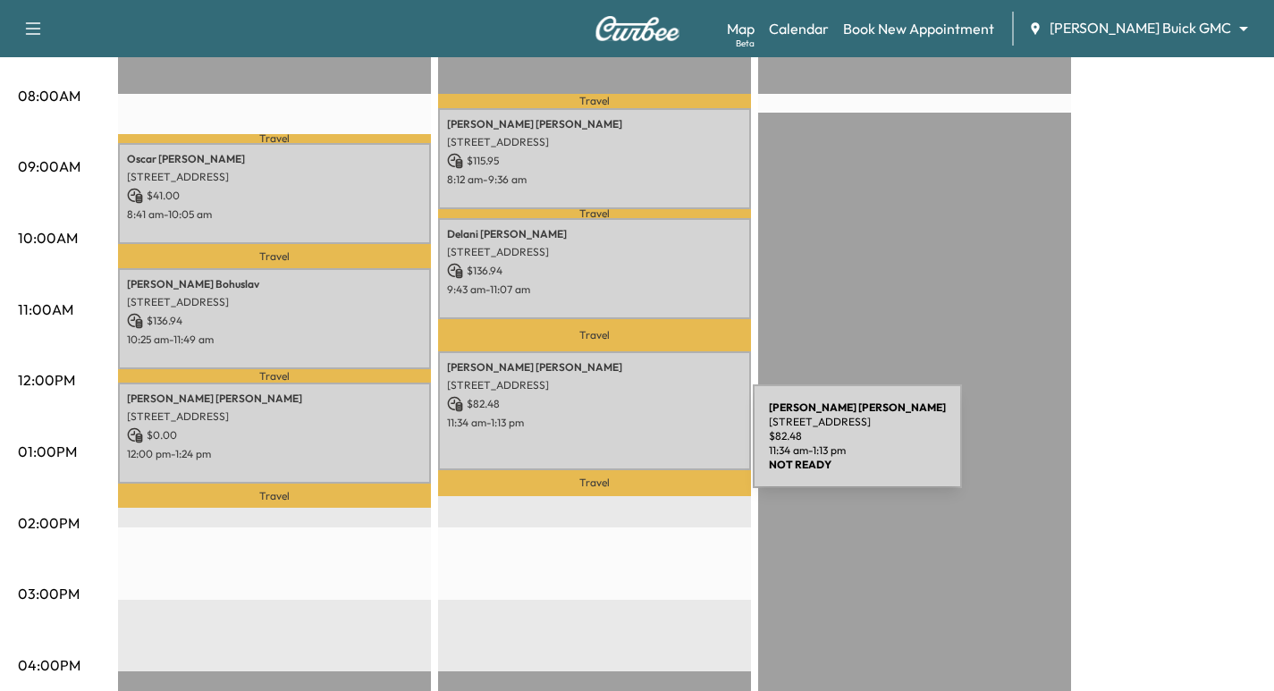
click at [619, 447] on div "[PERSON_NAME] [STREET_ADDRESS] $ 82.48 11:34 am - 1:13 pm" at bounding box center [594, 410] width 313 height 119
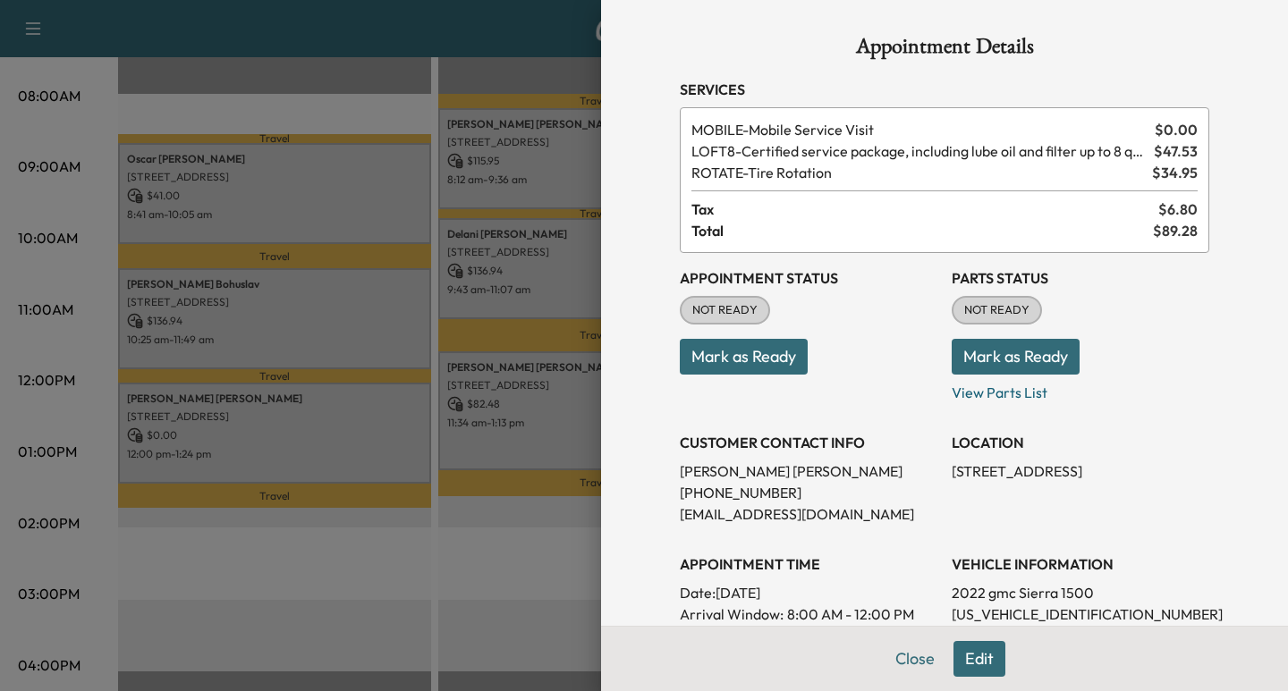
click at [567, 635] on div at bounding box center [644, 345] width 1288 height 691
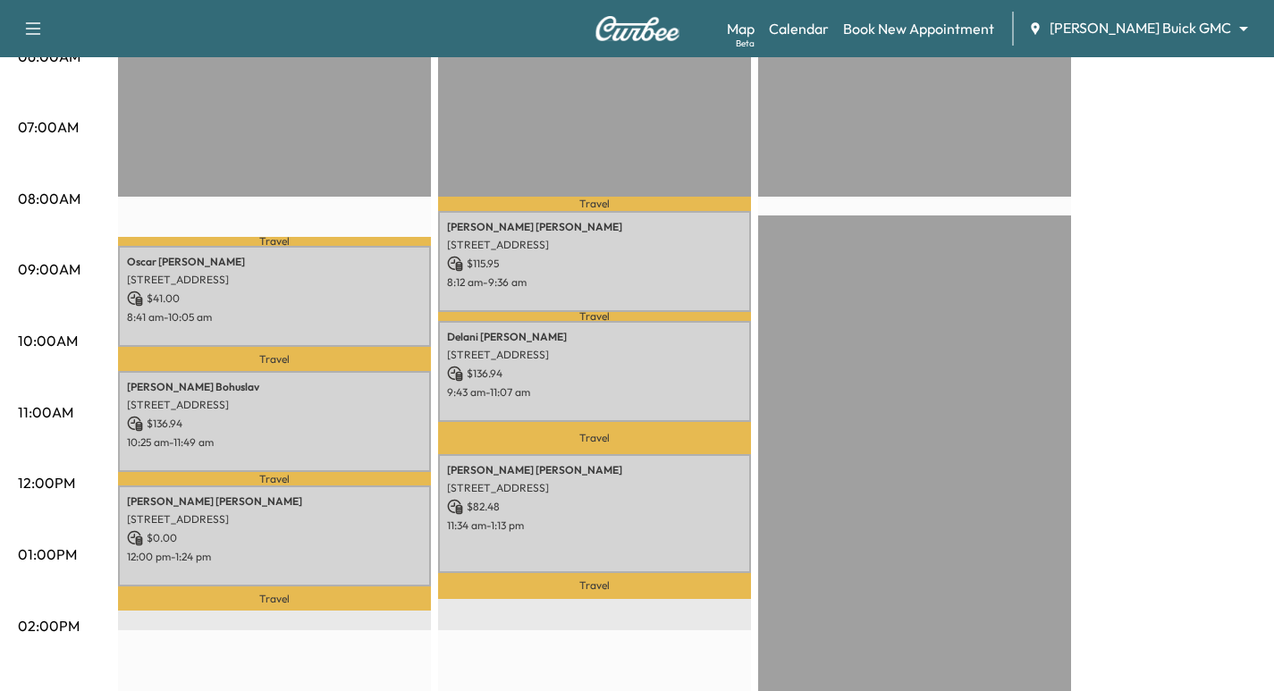
scroll to position [335, 0]
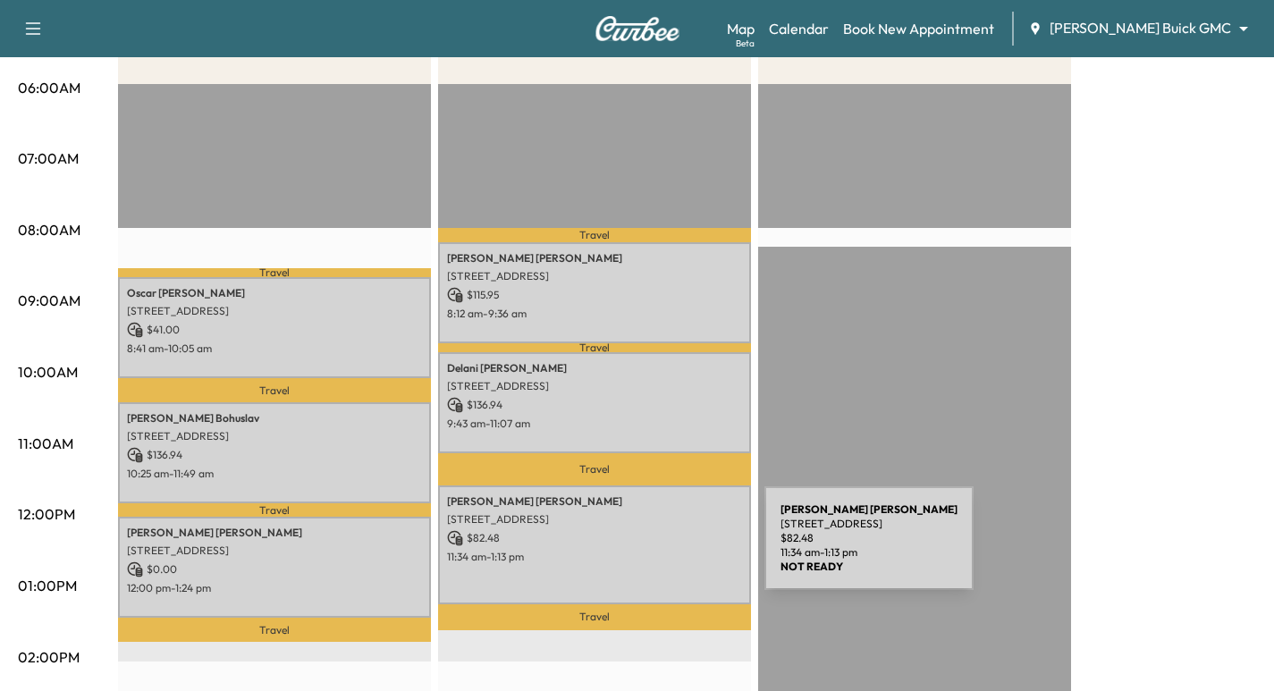
click at [630, 550] on p "11:34 am - 1:13 pm" at bounding box center [594, 557] width 295 height 14
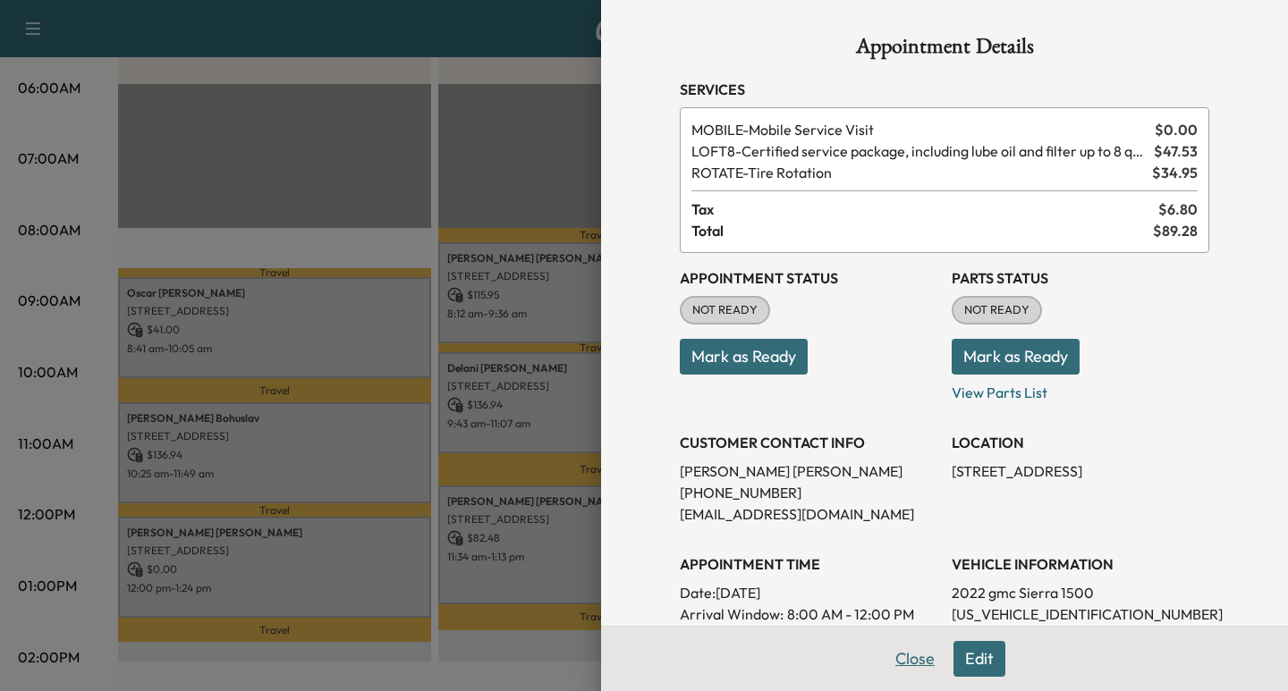
click at [891, 664] on button "Close" at bounding box center [914, 659] width 63 height 36
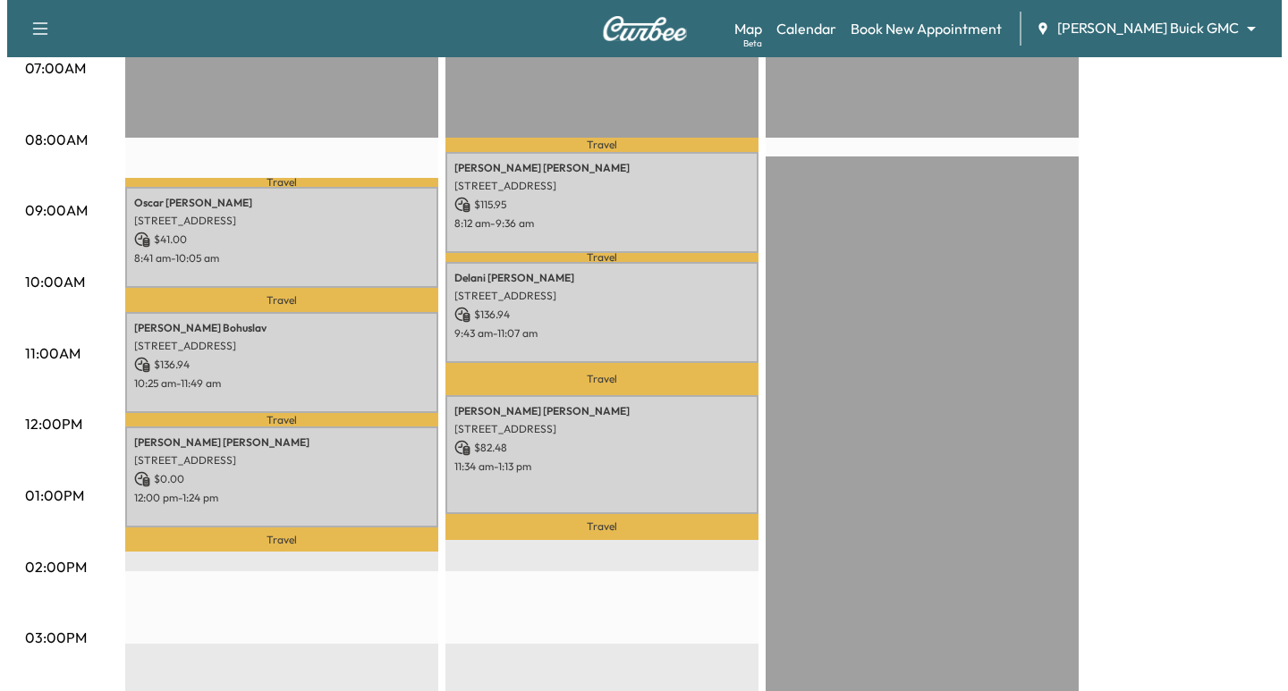
scroll to position [425, 0]
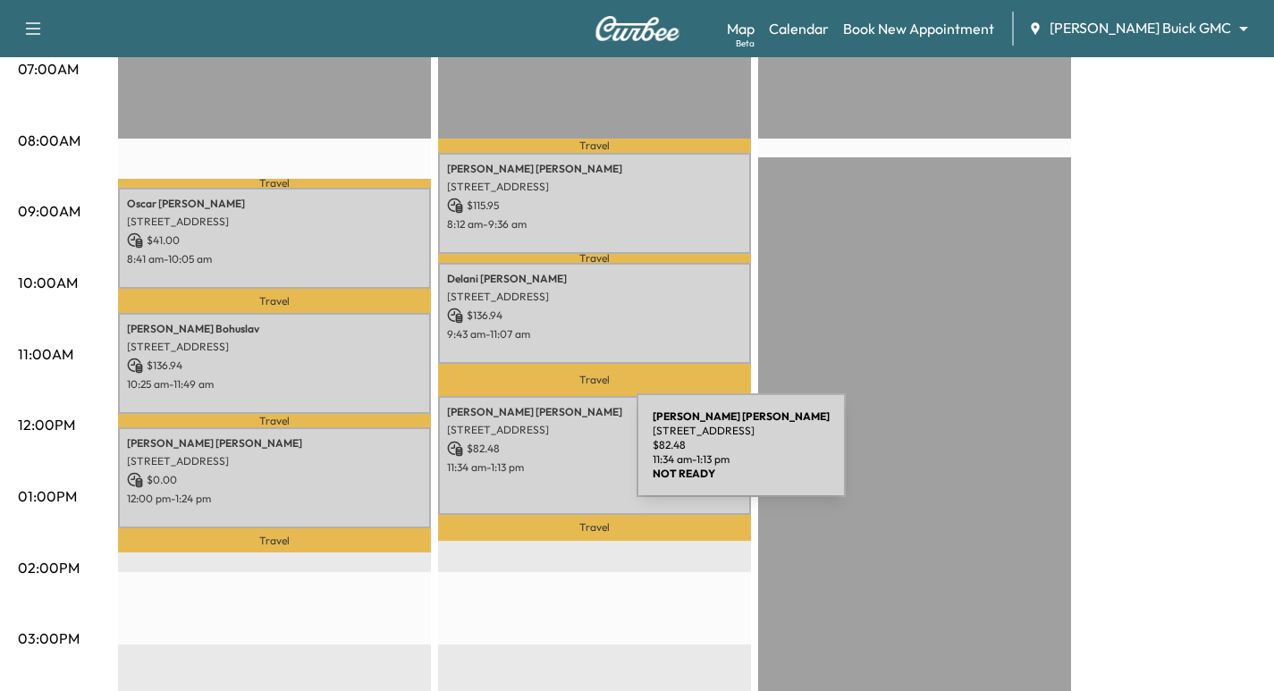
click at [503, 460] on p "11:34 am - 1:13 pm" at bounding box center [594, 467] width 295 height 14
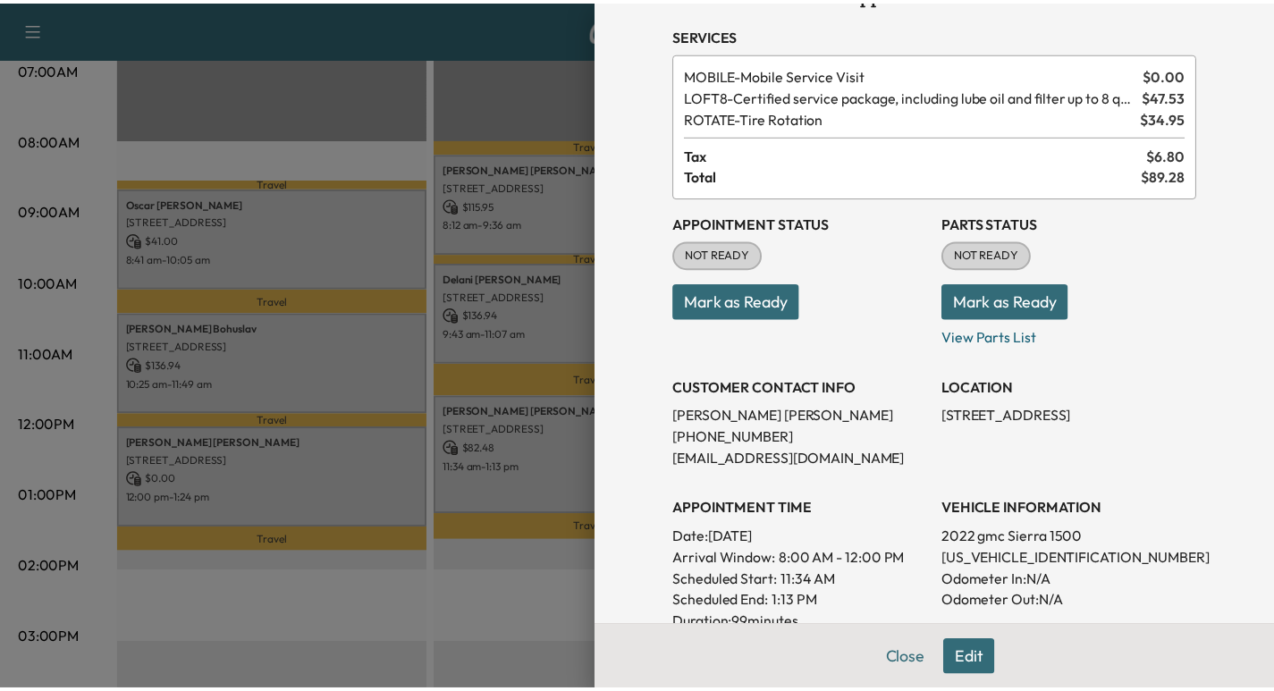
scroll to position [45, 0]
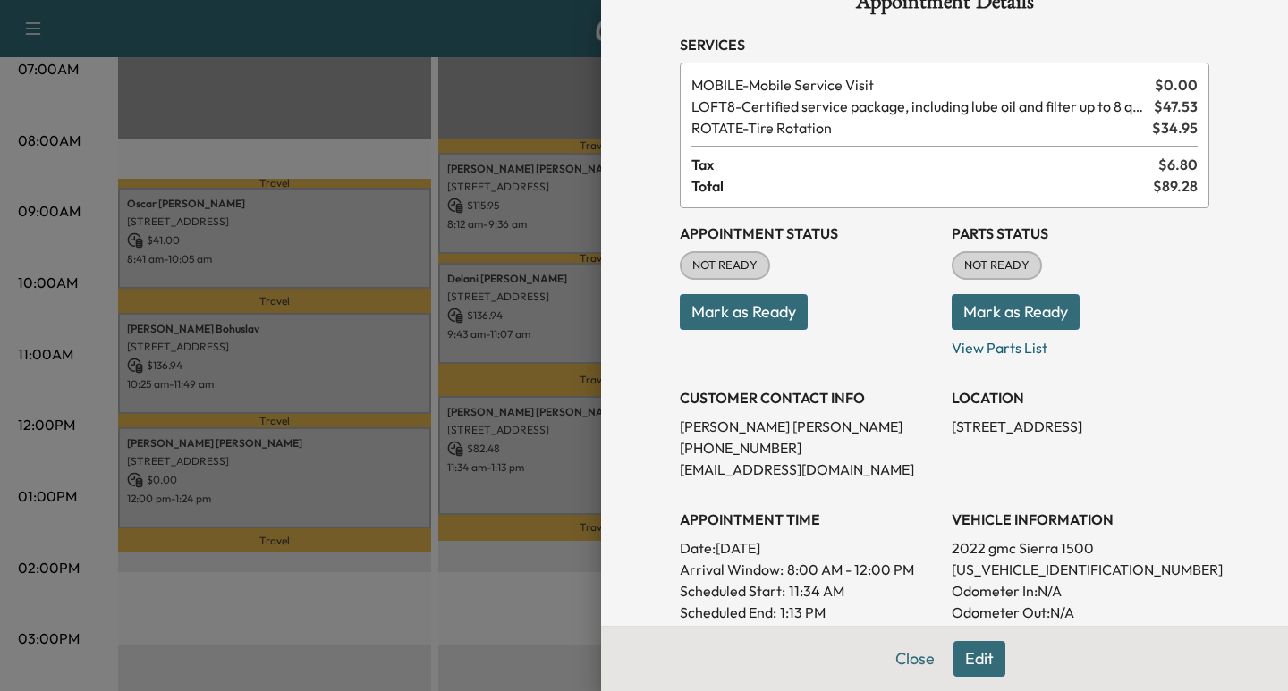
drag, startPoint x: 964, startPoint y: 661, endPoint x: 963, endPoint y: 673, distance: 12.6
click at [964, 663] on button "Edit" at bounding box center [979, 659] width 52 height 36
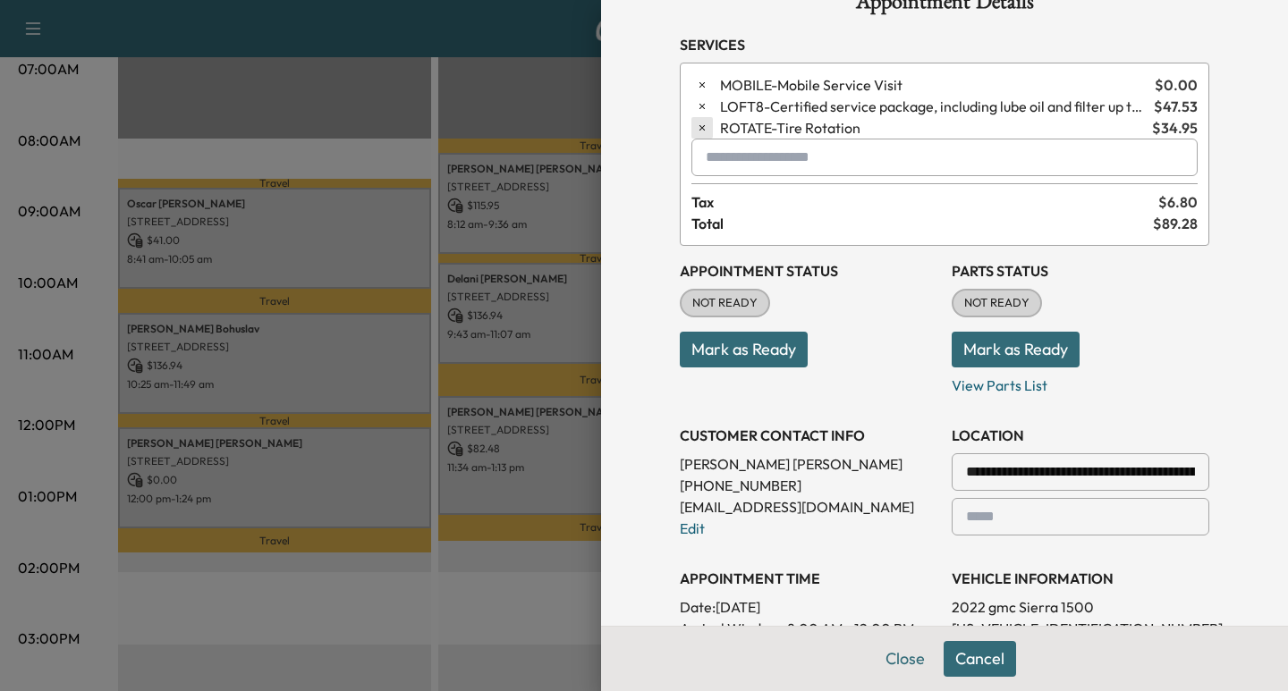
click at [696, 131] on icon "button" at bounding box center [702, 128] width 13 height 13
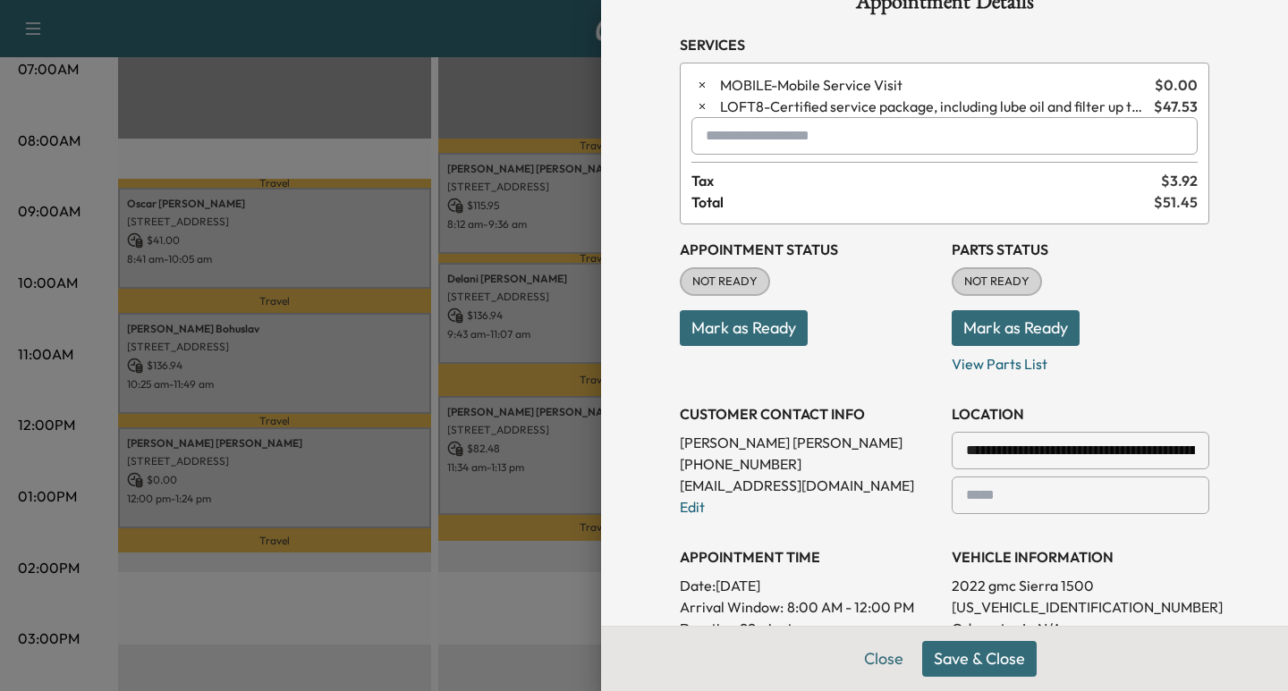
click at [949, 664] on button "Save & Close" at bounding box center [979, 659] width 114 height 36
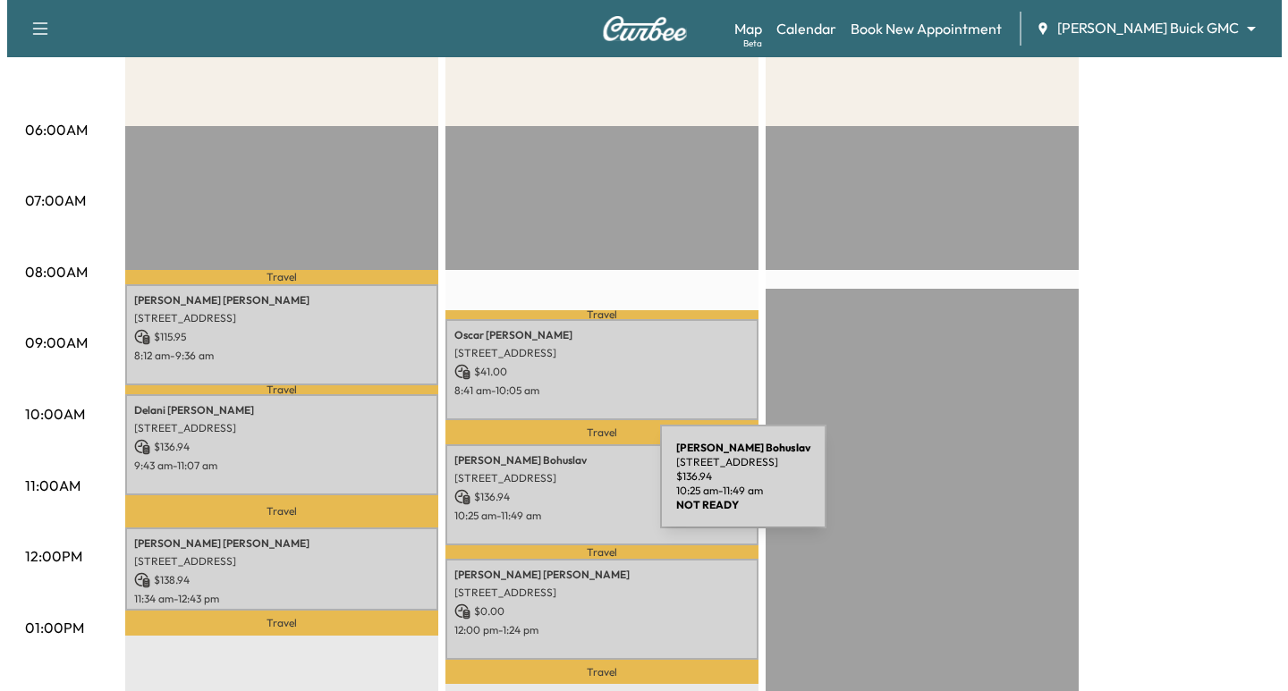
scroll to position [291, 0]
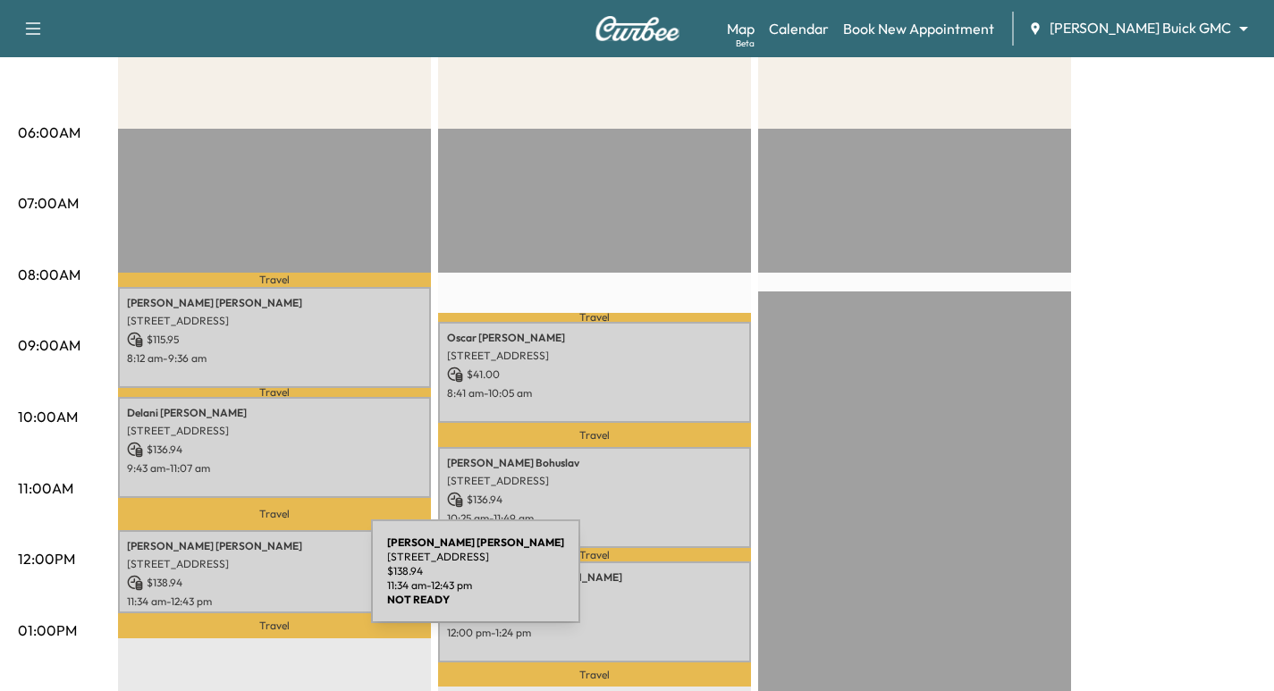
click at [237, 582] on p "$ 138.94" at bounding box center [274, 583] width 295 height 16
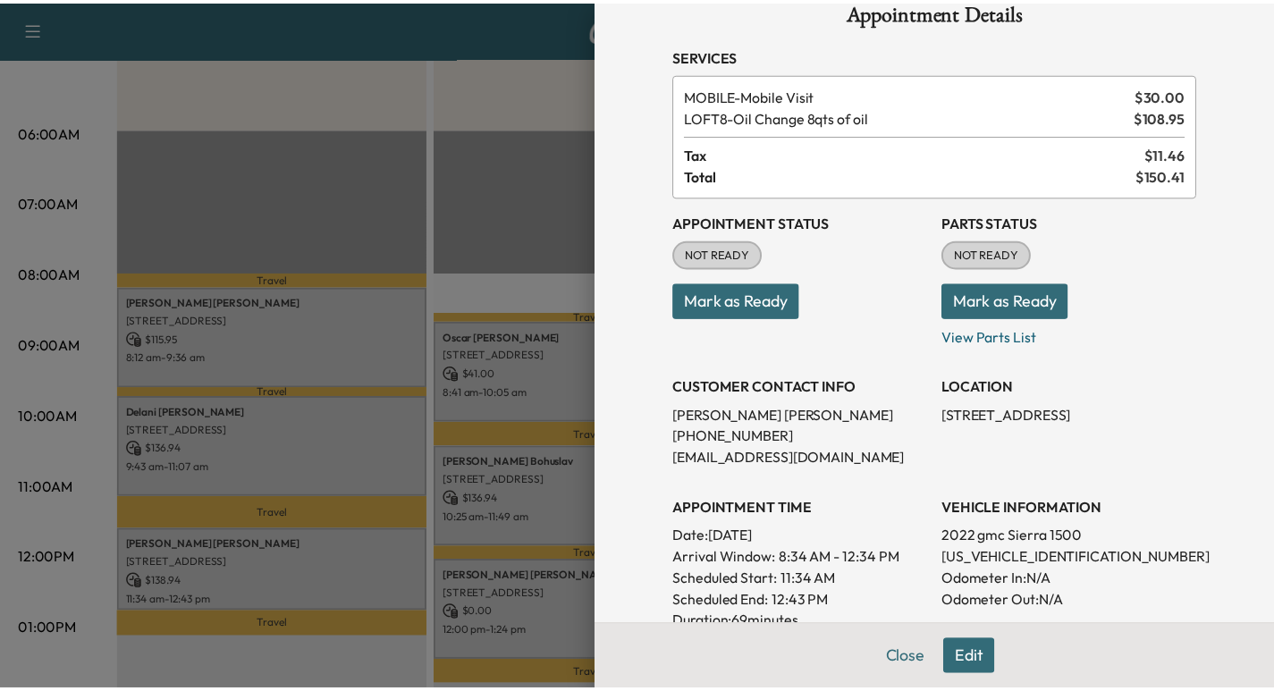
scroll to position [0, 0]
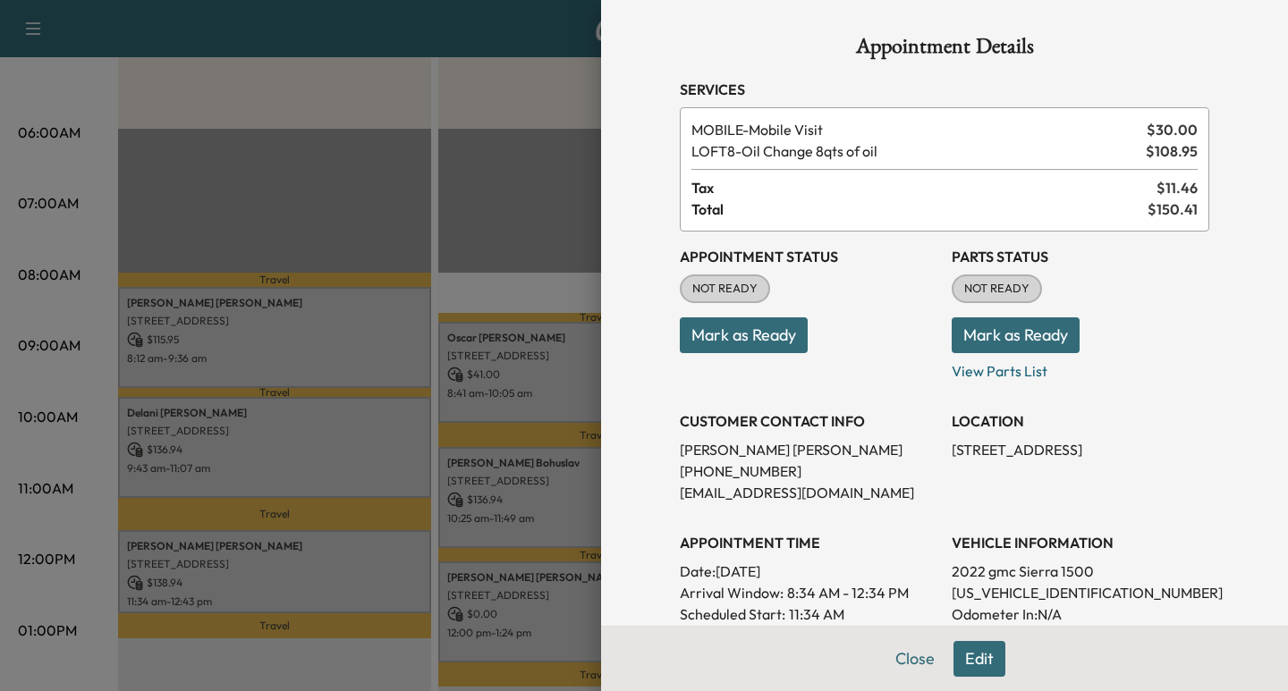
drag, startPoint x: 905, startPoint y: 657, endPoint x: 899, endPoint y: 684, distance: 27.5
click at [901, 658] on button "Close" at bounding box center [914, 659] width 63 height 36
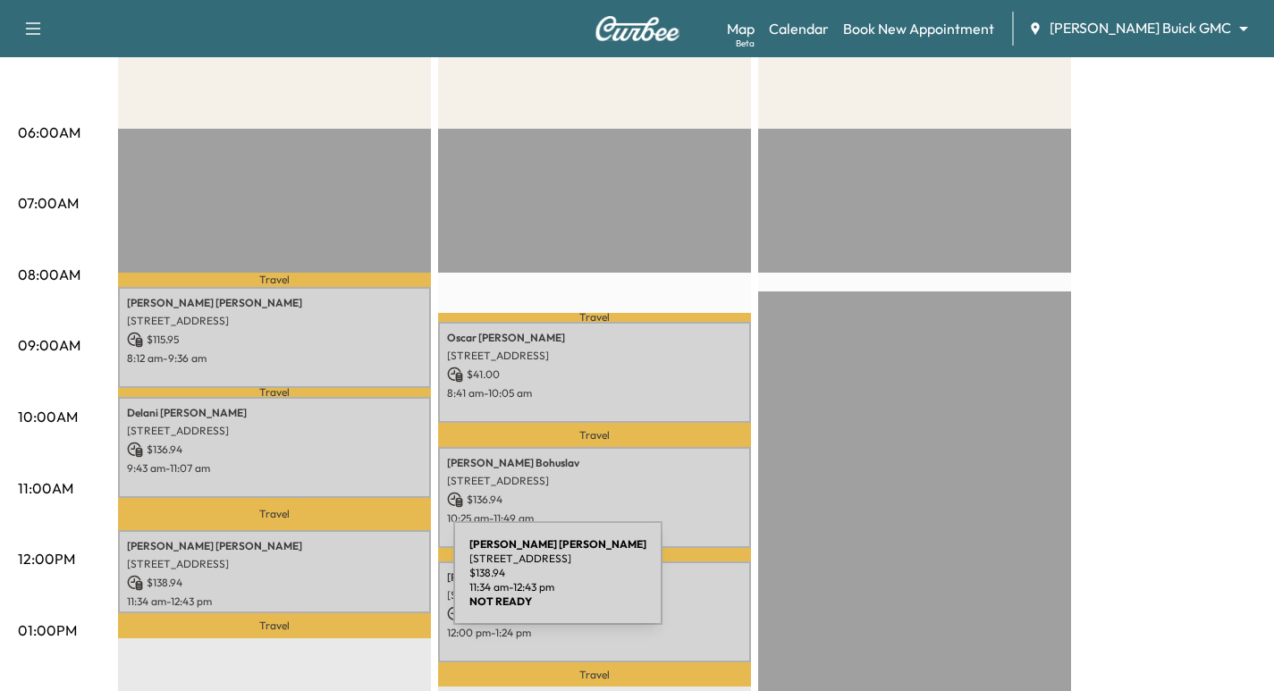
click at [318, 584] on p "$ 138.94" at bounding box center [274, 583] width 295 height 16
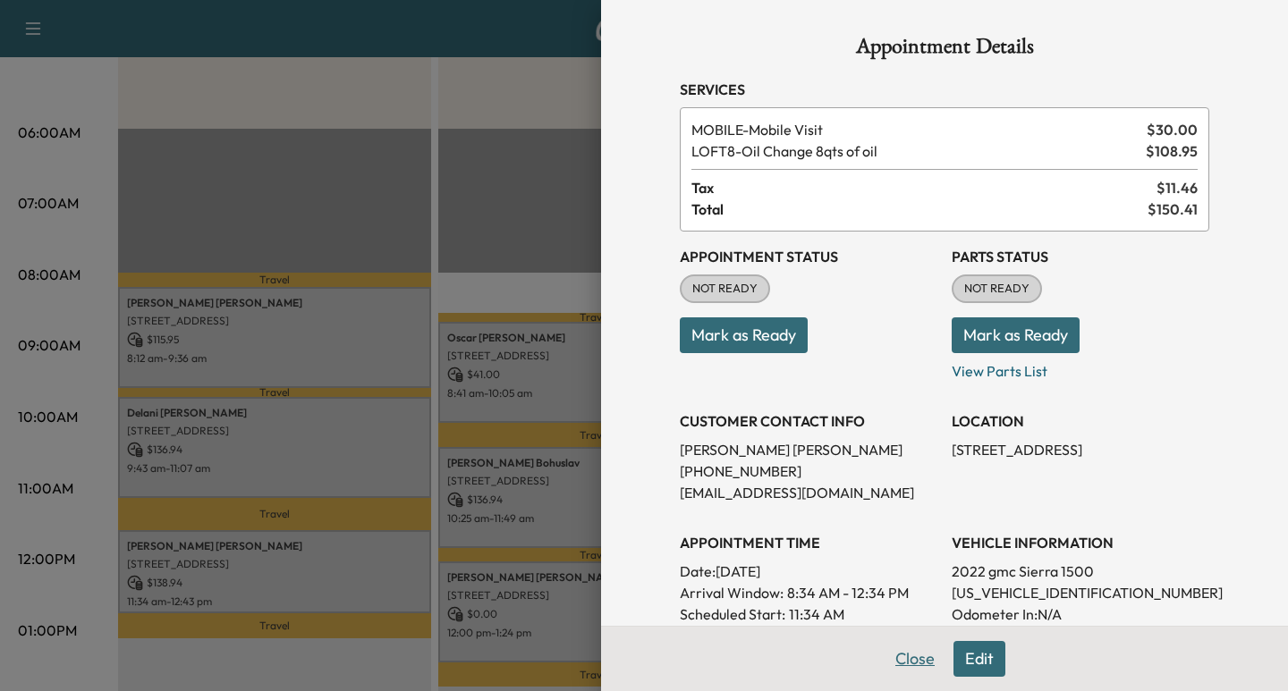
click at [883, 655] on button "Close" at bounding box center [914, 659] width 63 height 36
